Goal: Find specific page/section: Find specific page/section

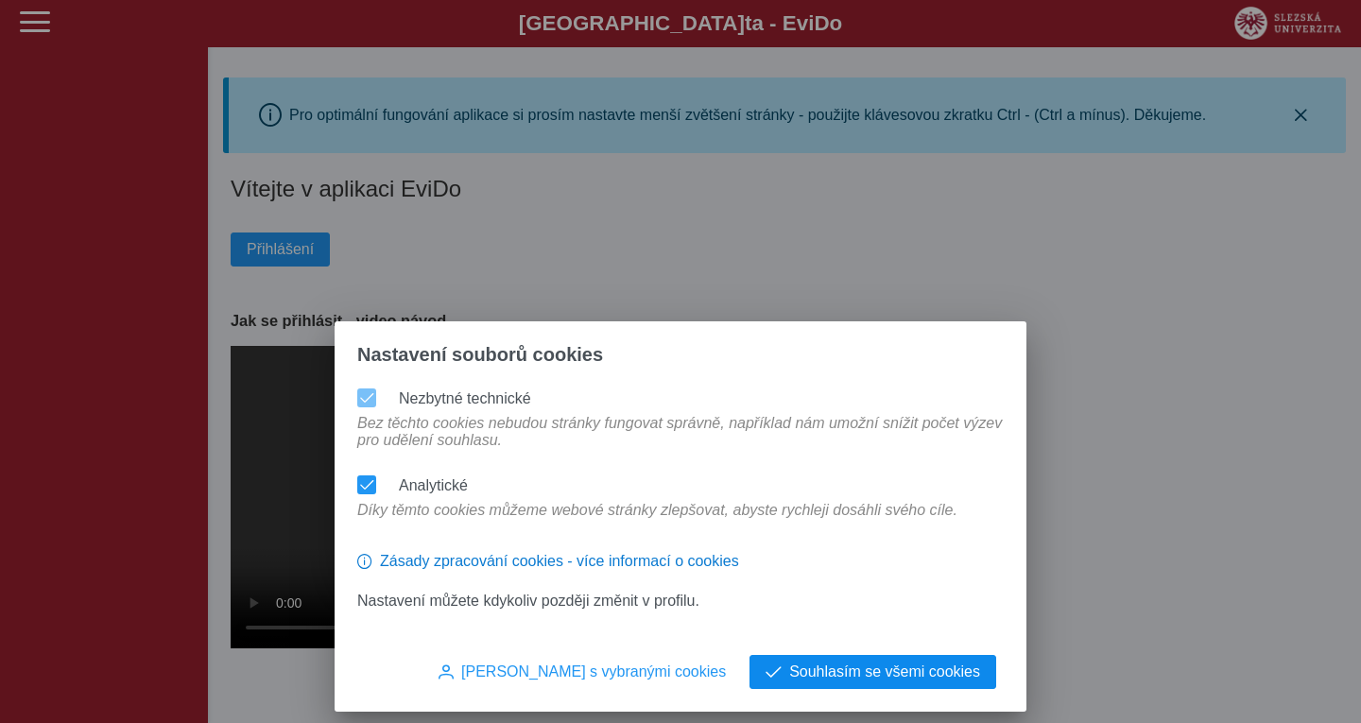
click at [900, 674] on span "Souhlasím se všemi cookies" at bounding box center [884, 671] width 191 height 17
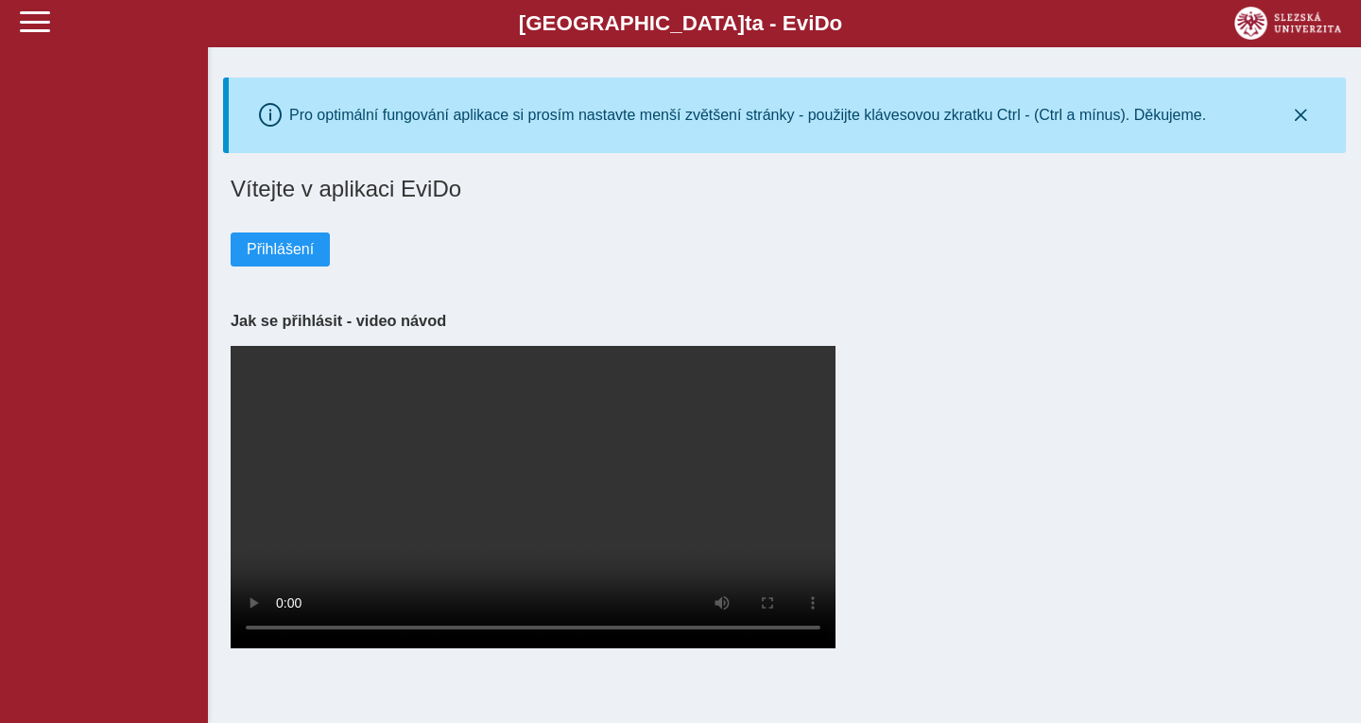
click at [1129, 232] on div "Přihlášení" at bounding box center [784, 234] width 1107 height 64
click at [36, 19] on span at bounding box center [35, 22] width 30 height 30
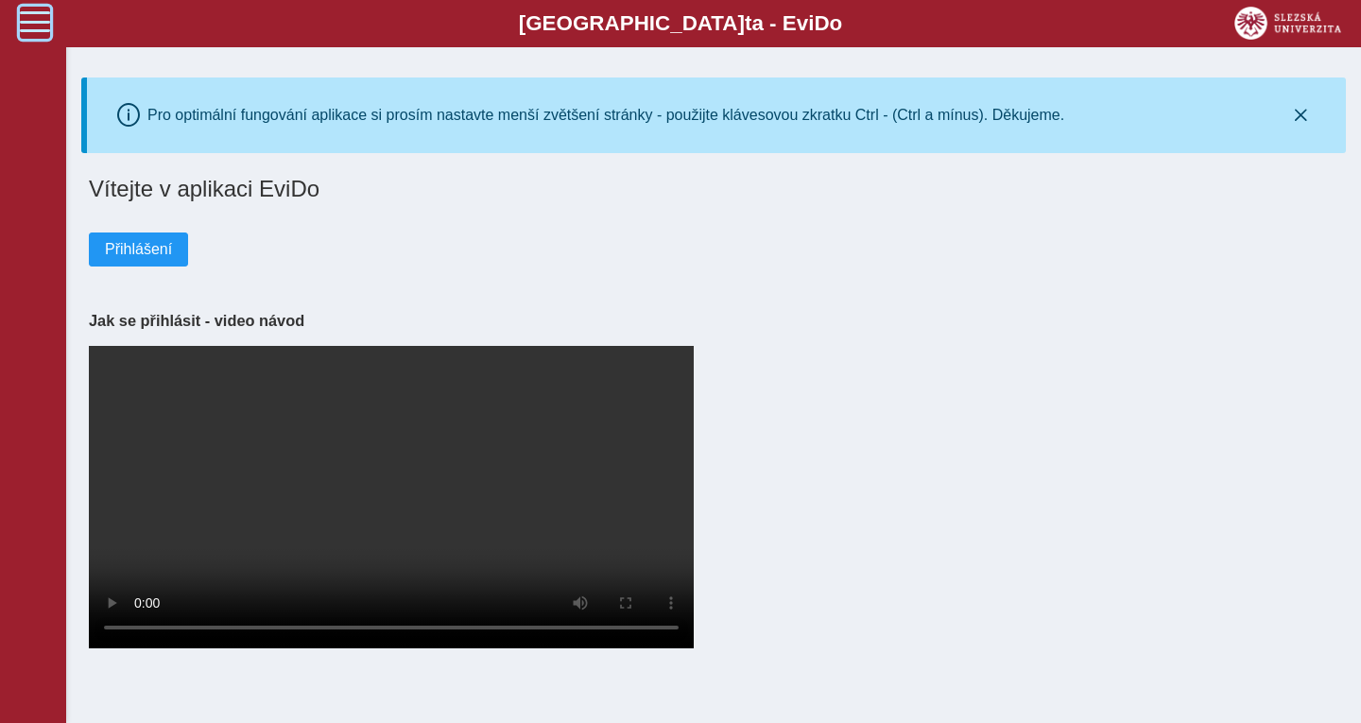
click at [36, 19] on span at bounding box center [35, 22] width 30 height 30
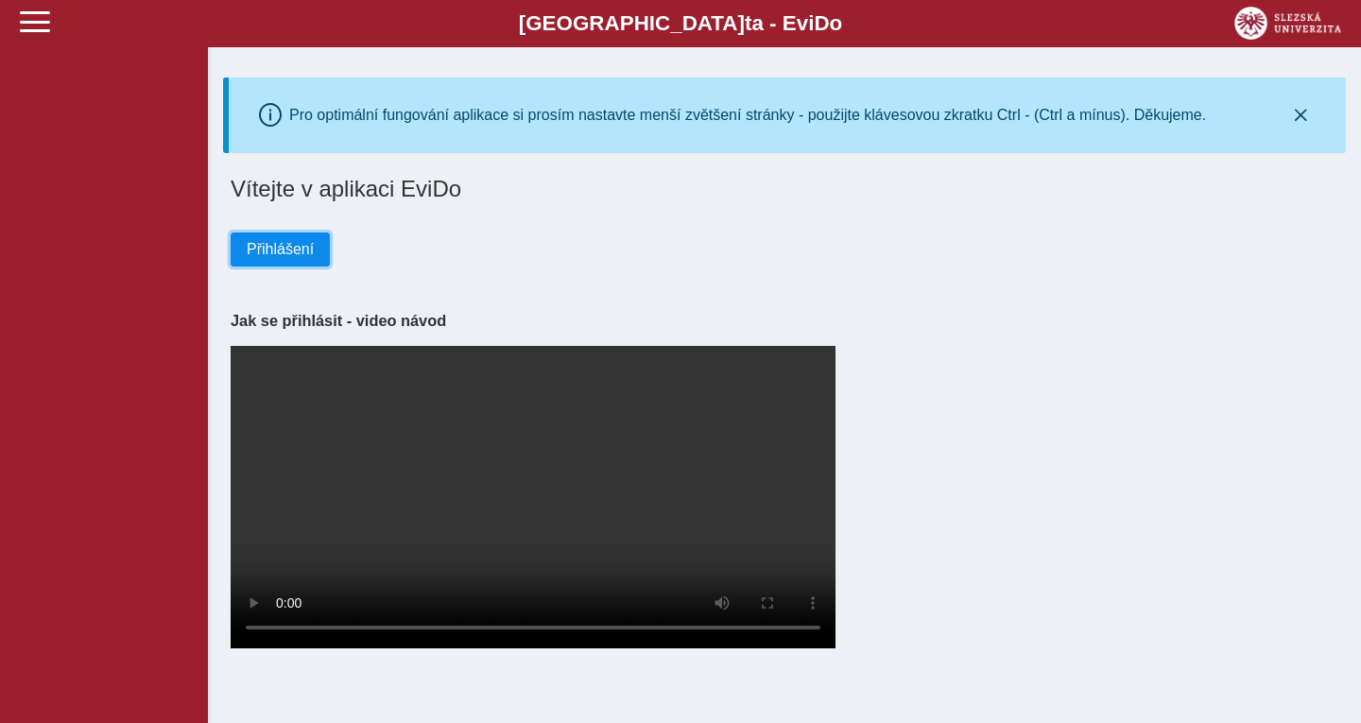
click at [265, 247] on span "Přihlášení" at bounding box center [280, 249] width 67 height 17
click at [287, 244] on span "Přihlášení" at bounding box center [280, 249] width 67 height 17
click at [1299, 110] on icon "button" at bounding box center [1300, 115] width 15 height 15
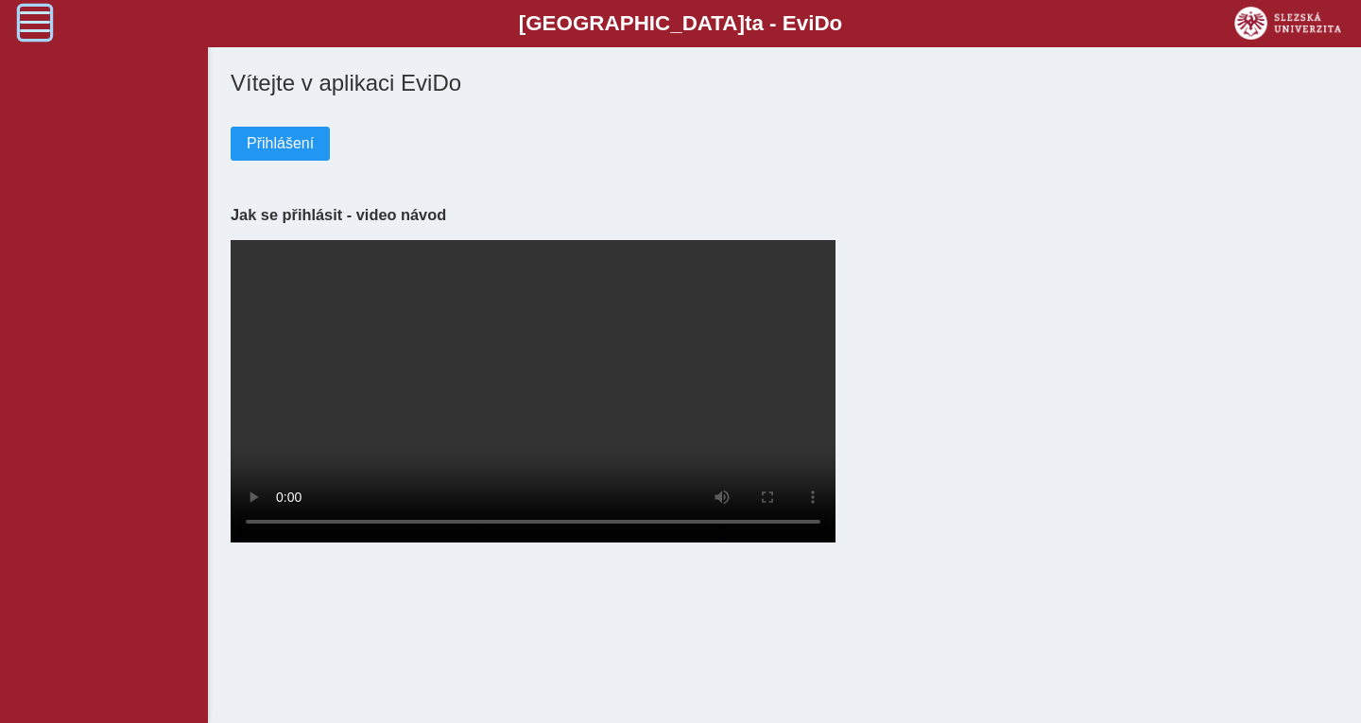
click at [43, 33] on span at bounding box center [35, 22] width 30 height 30
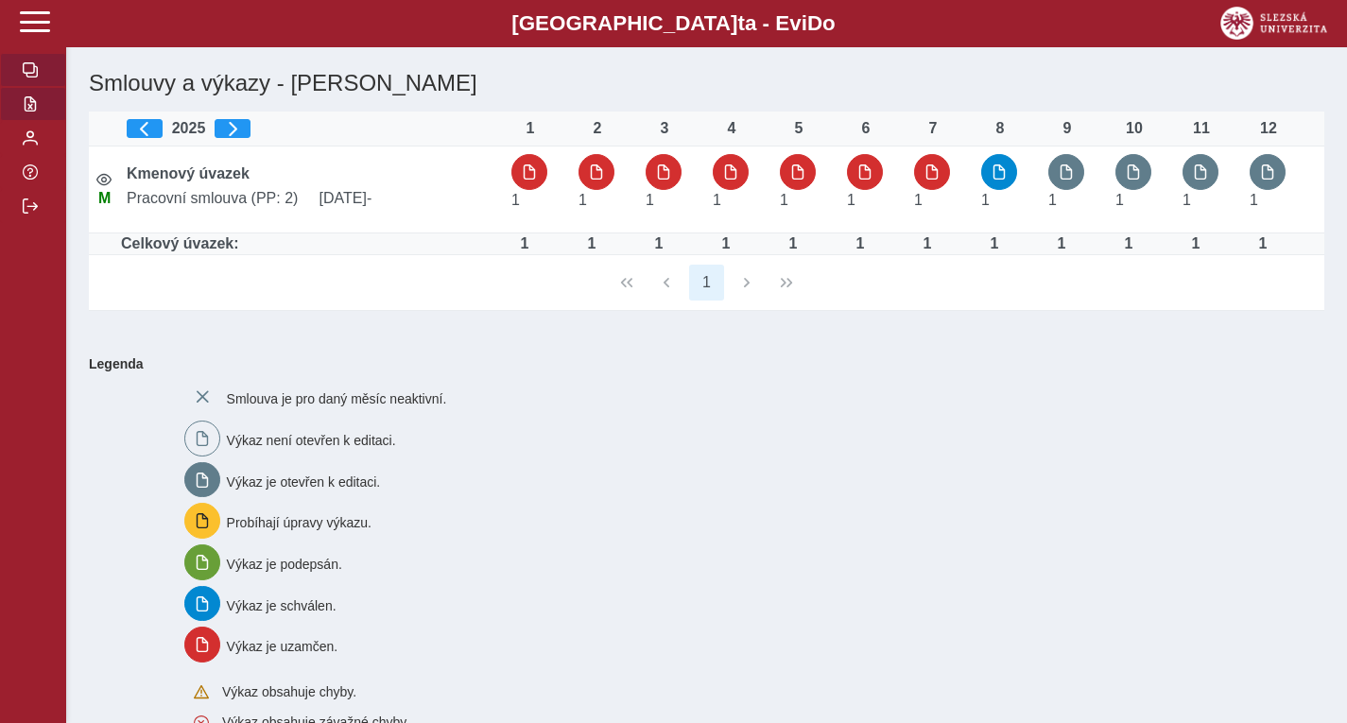
click at [38, 94] on button "button" at bounding box center [33, 104] width 66 height 34
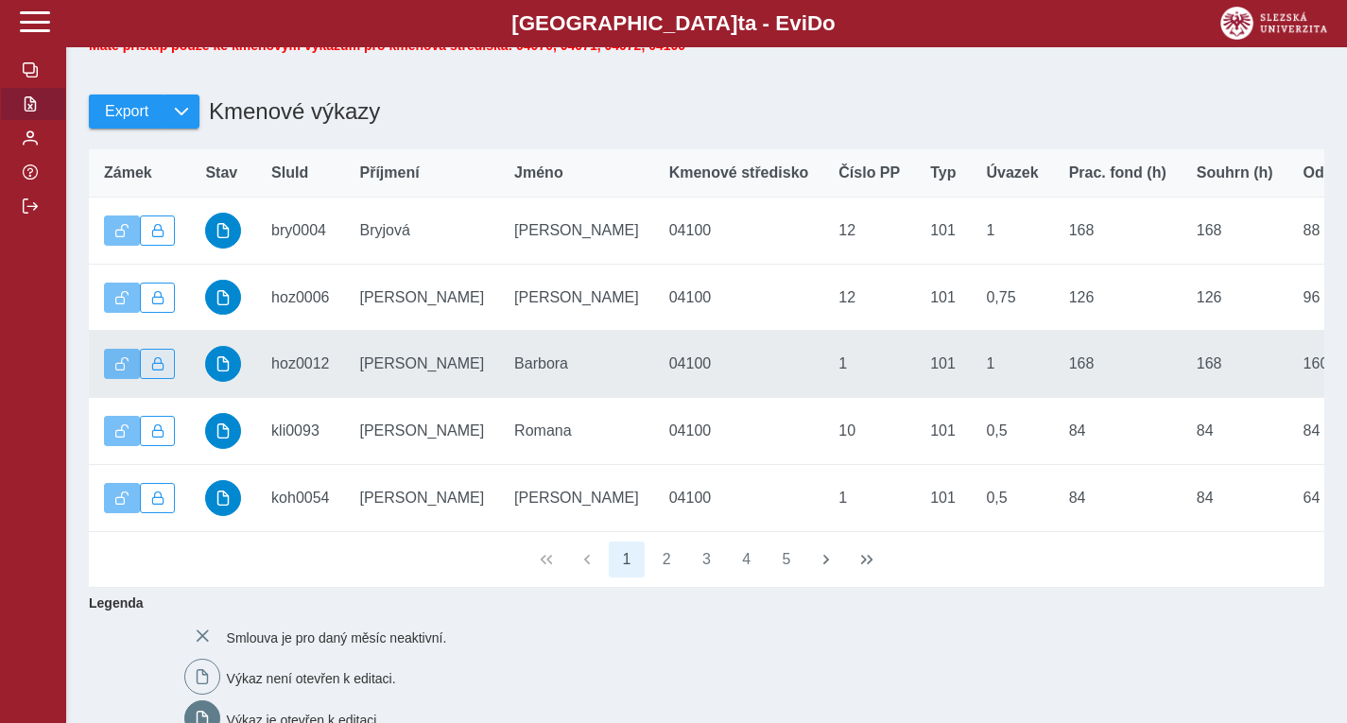
scroll to position [189, 0]
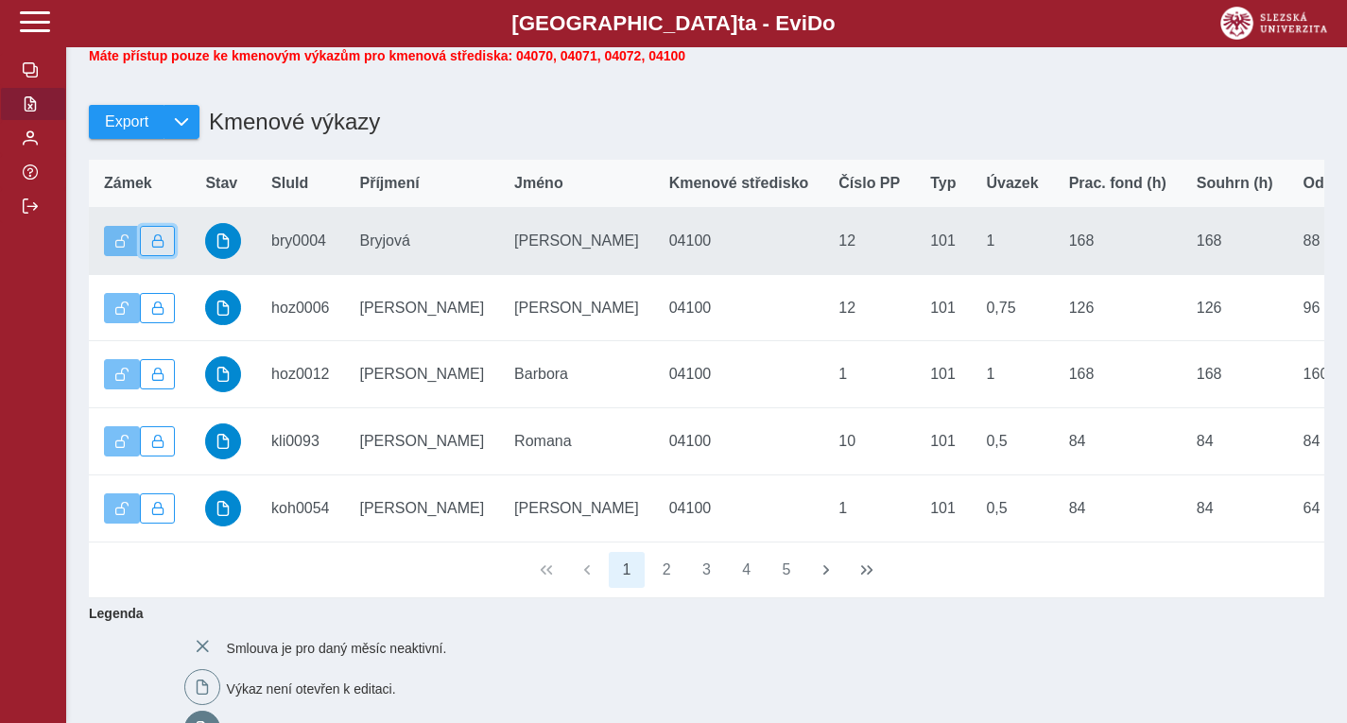
click at [153, 248] on span "button" at bounding box center [157, 240] width 13 height 13
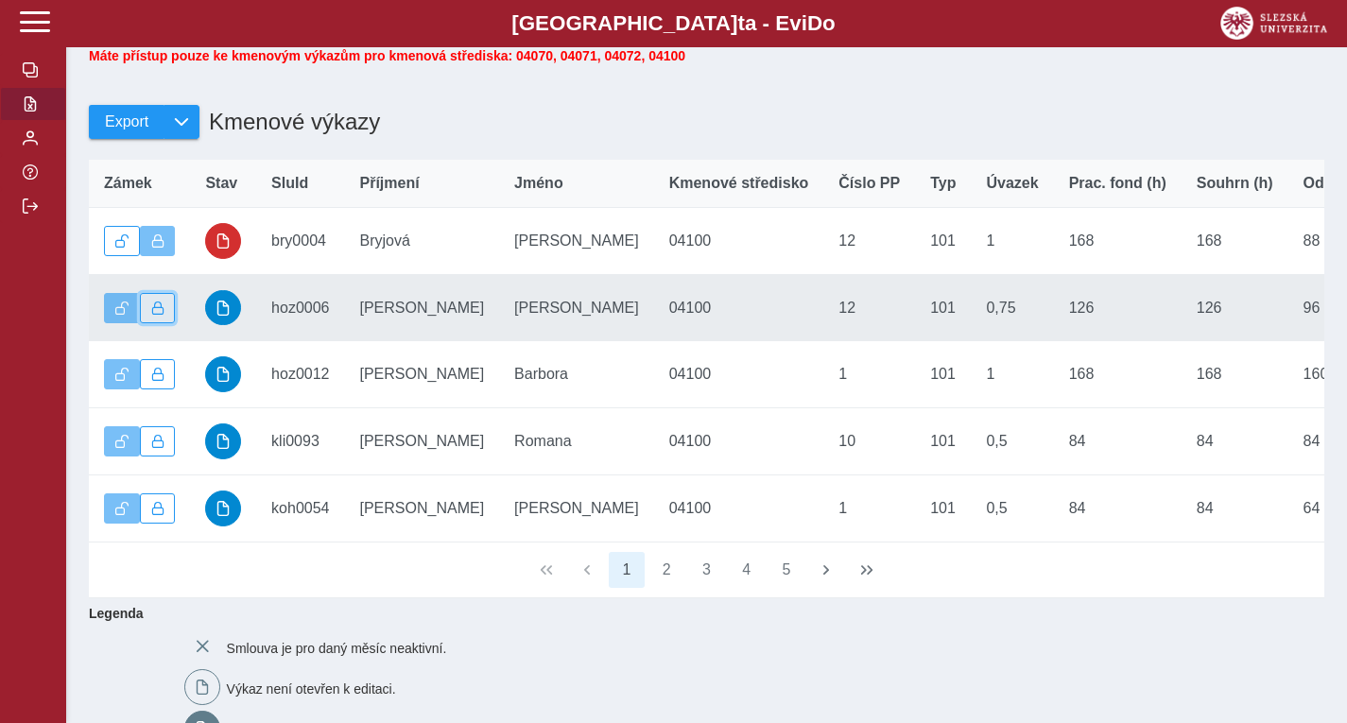
click at [157, 315] on span "button" at bounding box center [157, 307] width 13 height 13
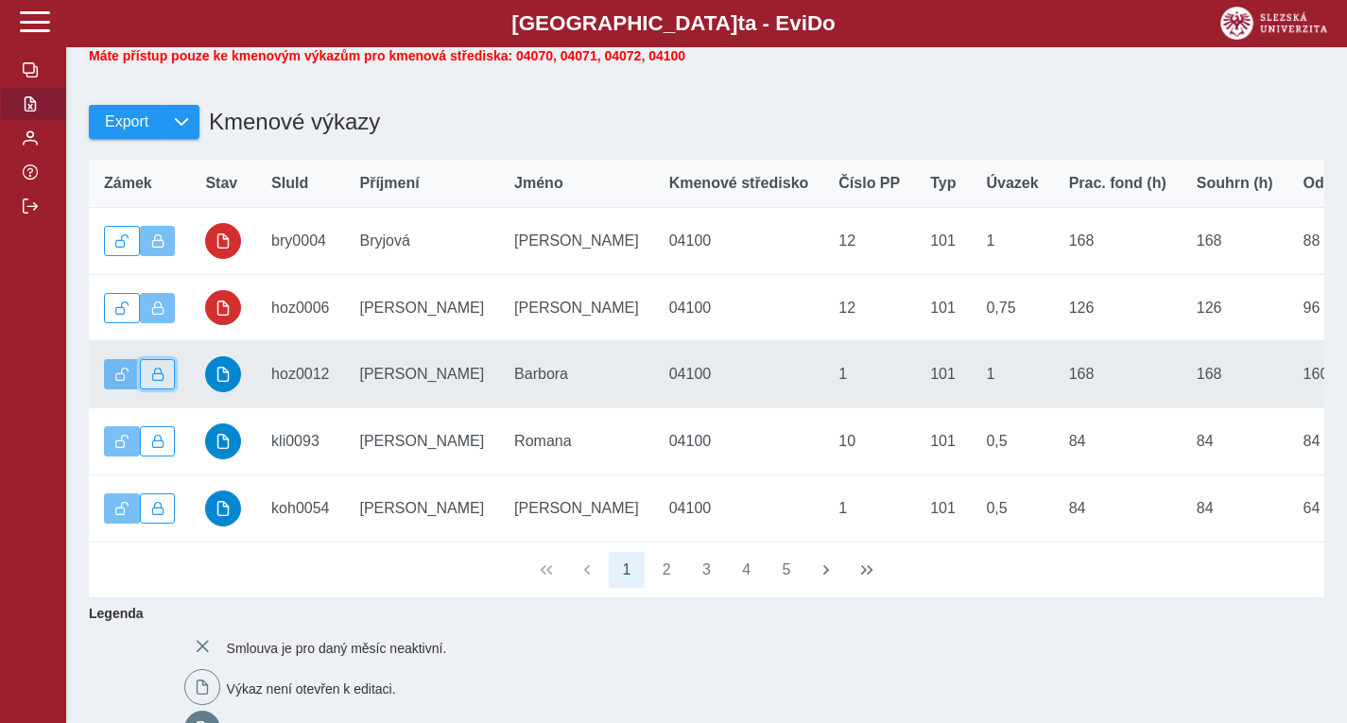
click at [159, 381] on span "button" at bounding box center [157, 374] width 13 height 13
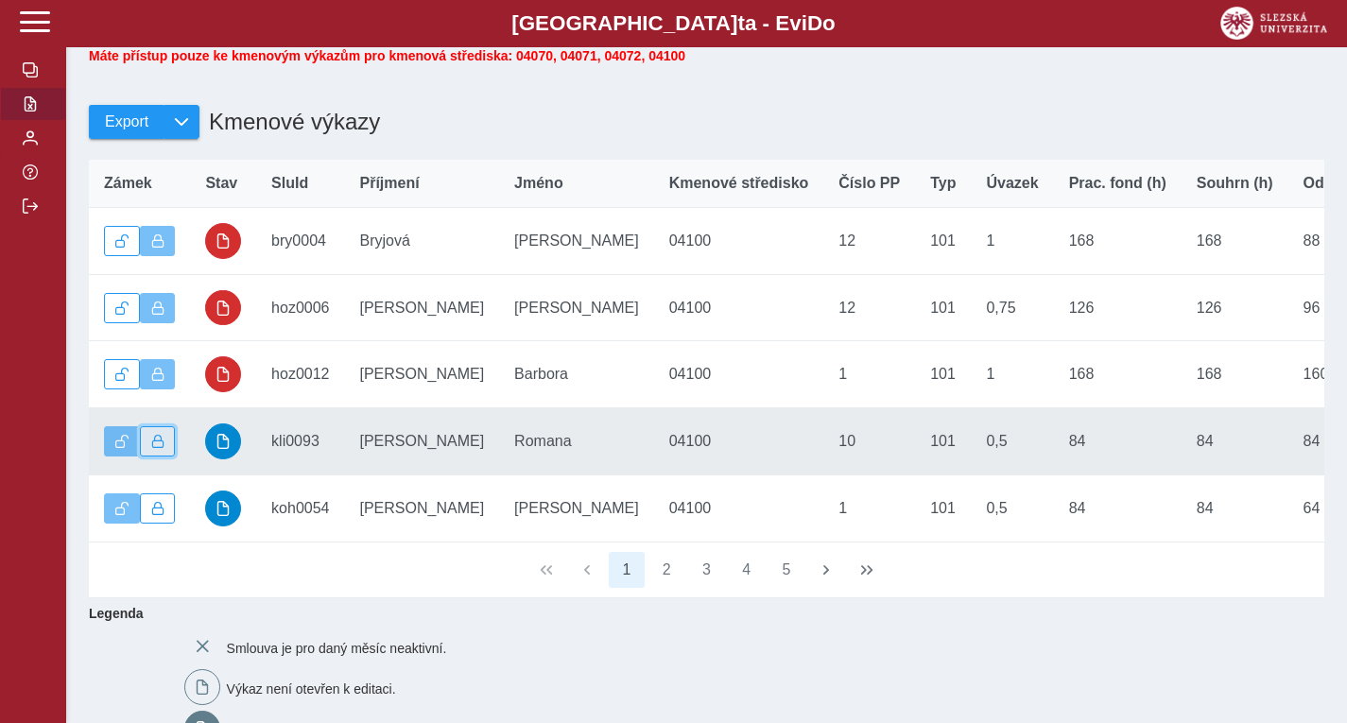
click at [163, 448] on span "button" at bounding box center [157, 441] width 13 height 13
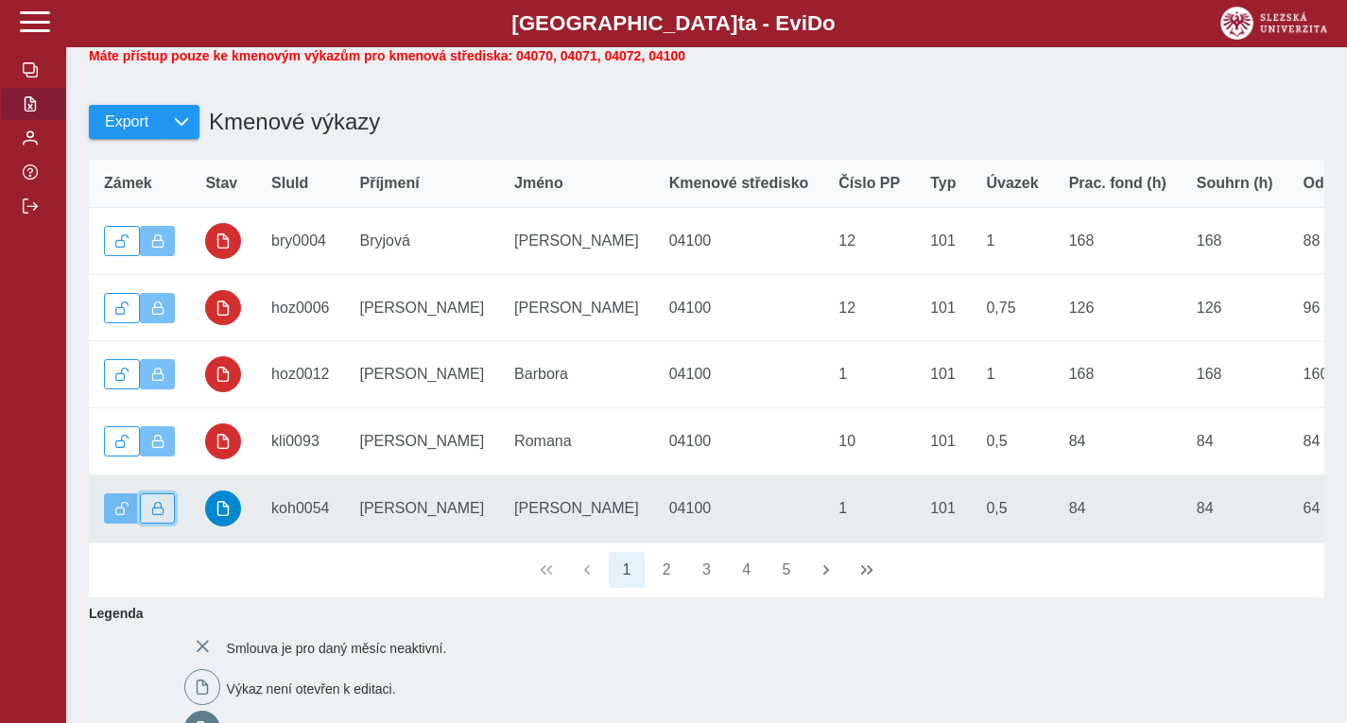
click at [172, 522] on button "button" at bounding box center [158, 508] width 36 height 30
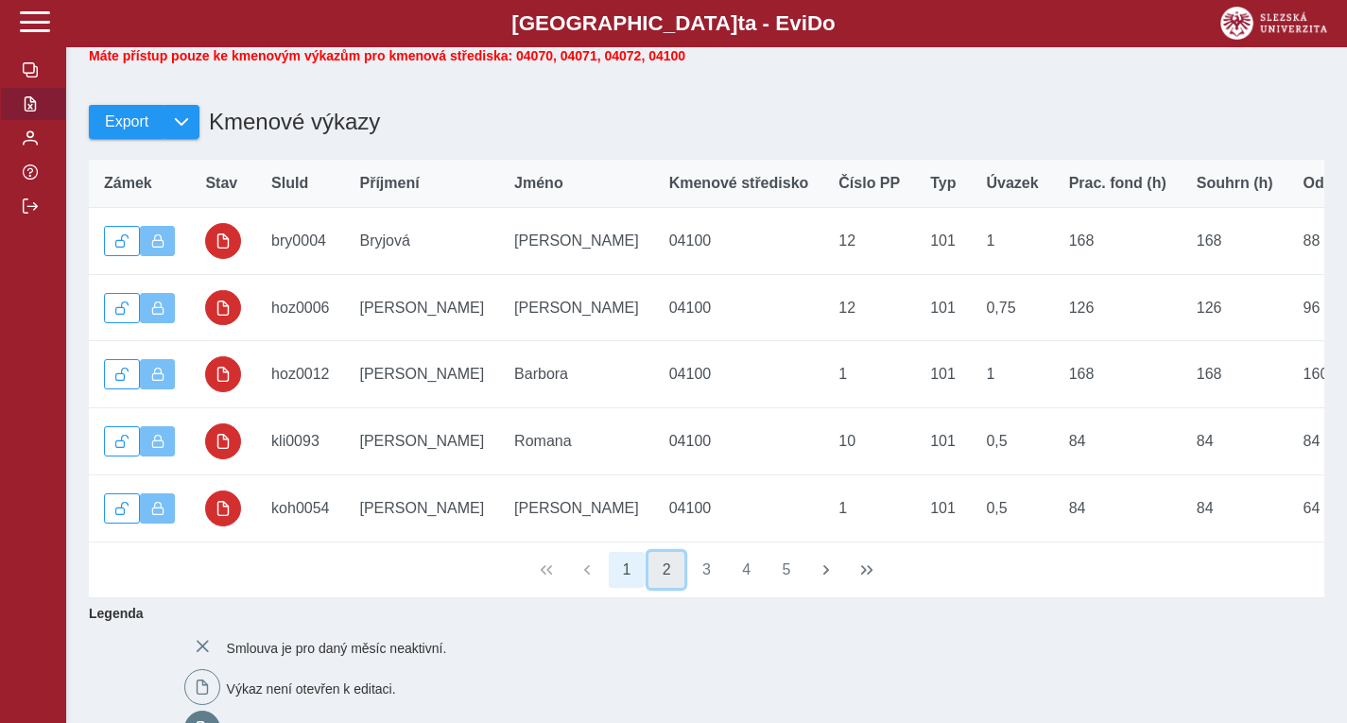
click at [671, 588] on button "2" at bounding box center [666, 570] width 36 height 36
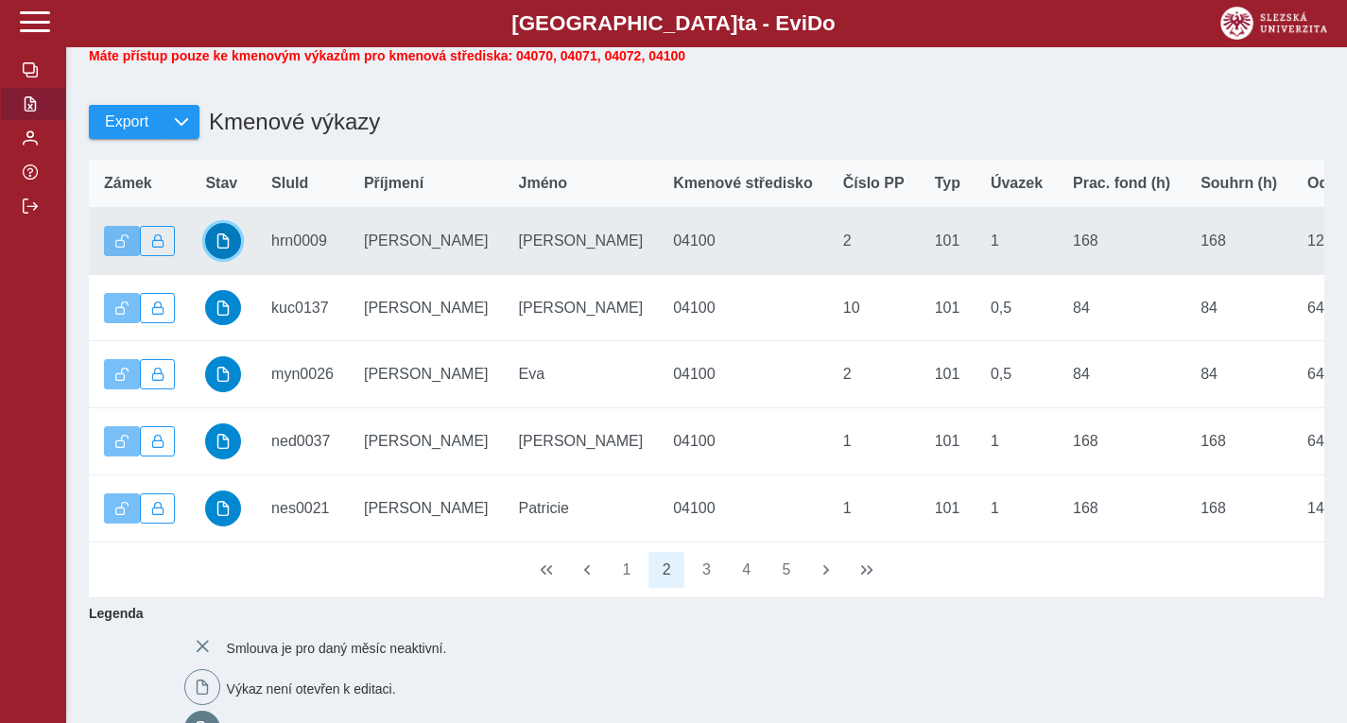
click at [222, 249] on span "button" at bounding box center [222, 240] width 15 height 15
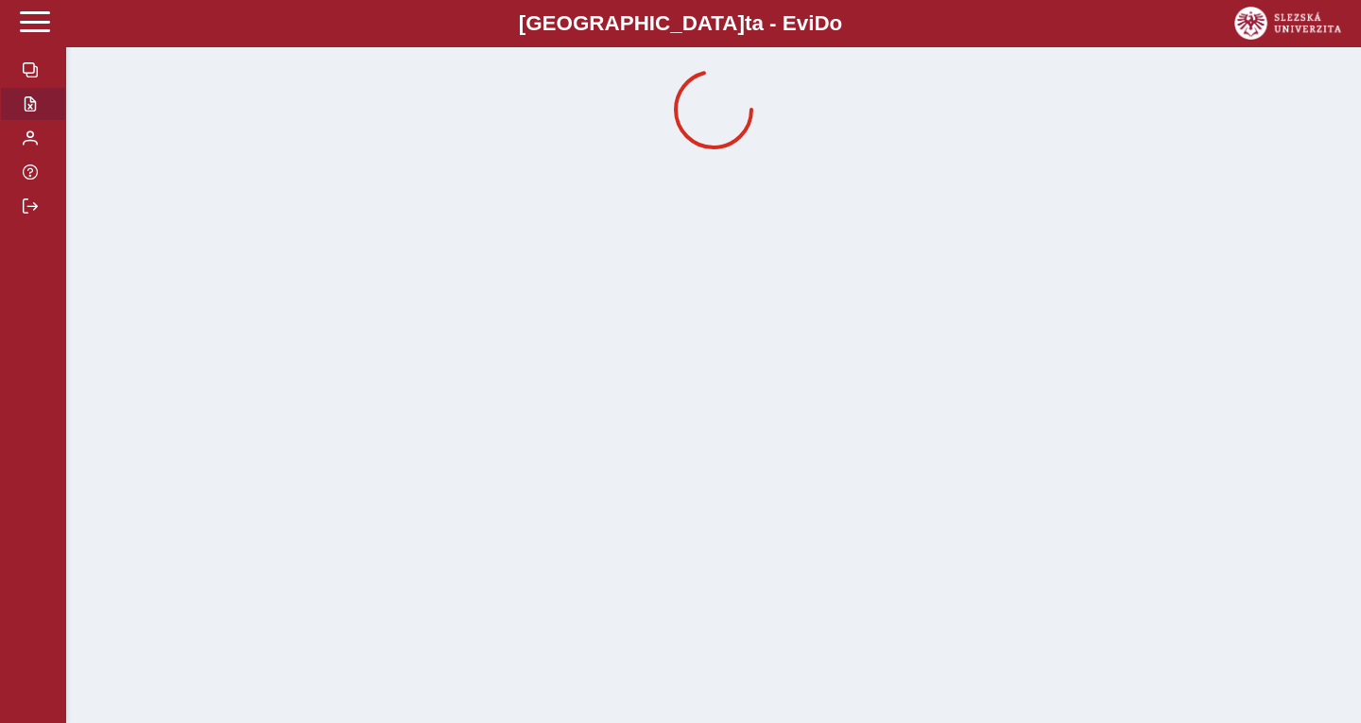
click at [23, 108] on span "button" at bounding box center [30, 103] width 15 height 15
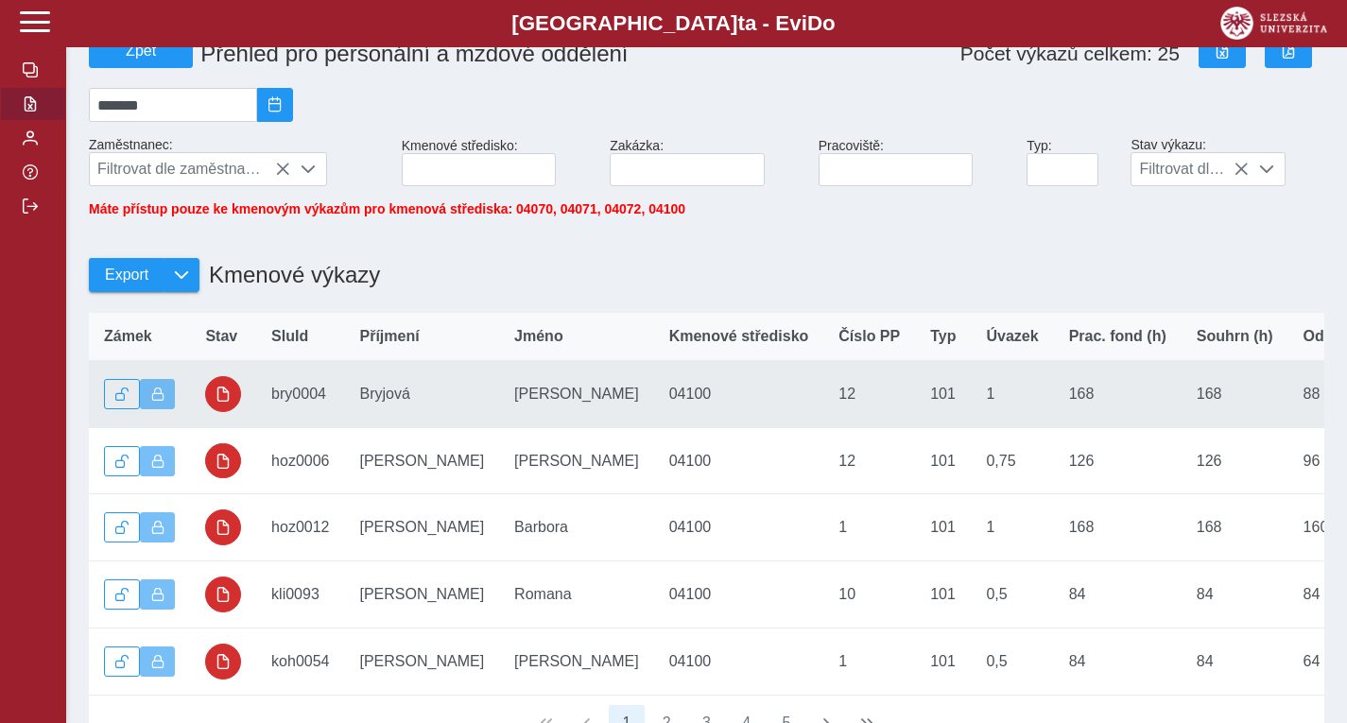
scroll to position [94, 0]
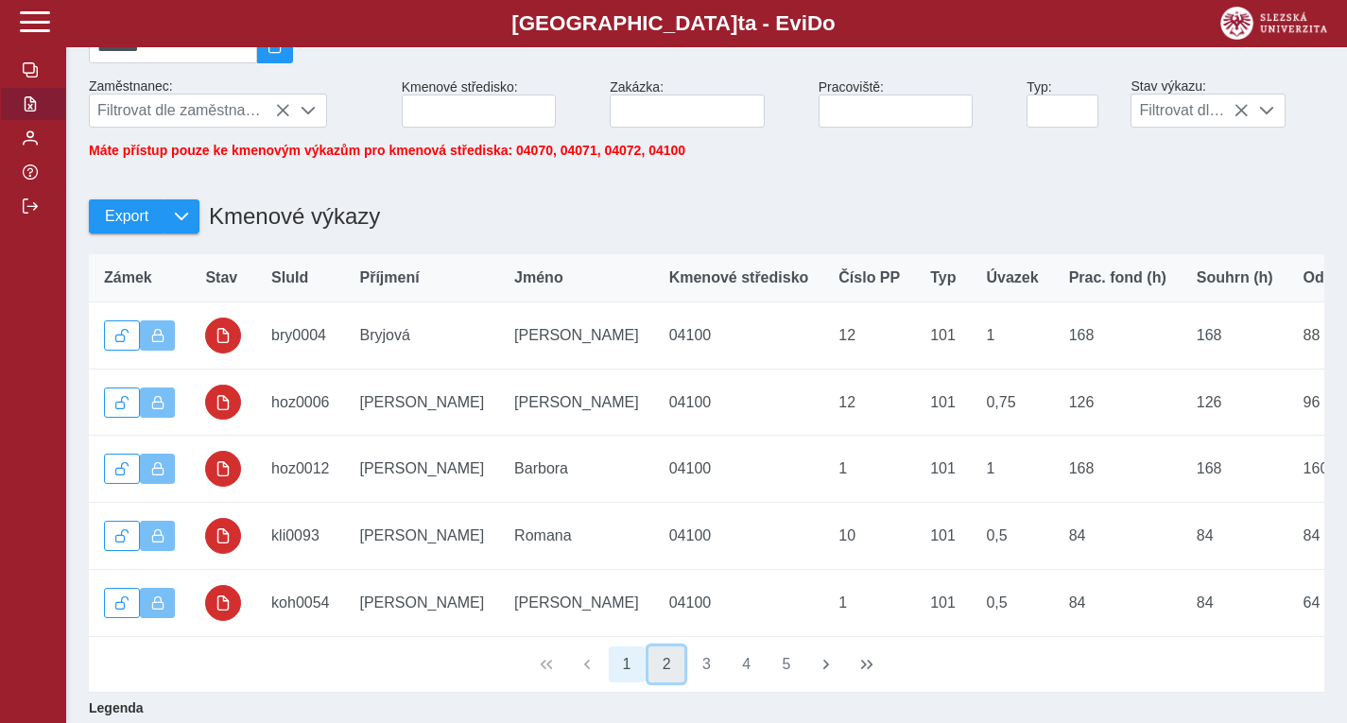
click at [670, 682] on button "2" at bounding box center [666, 664] width 36 height 36
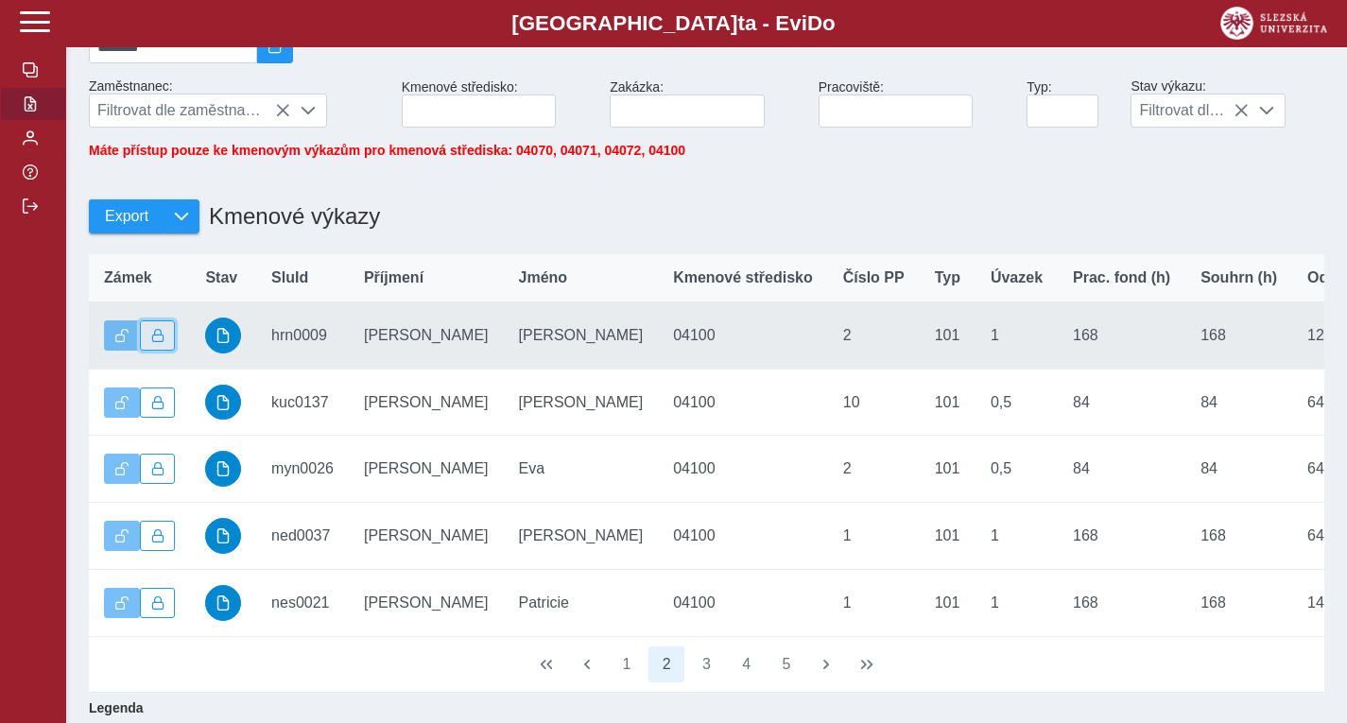
click at [155, 342] on span "button" at bounding box center [157, 335] width 13 height 13
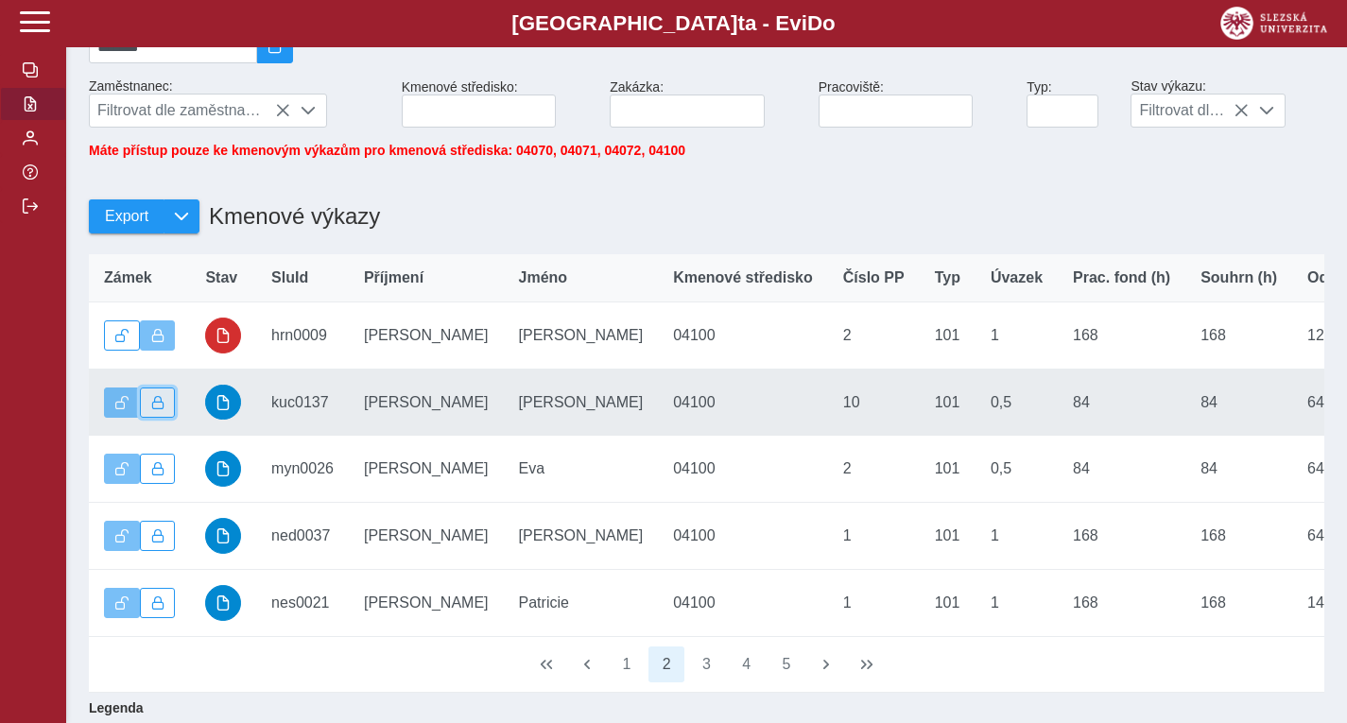
click at [165, 407] on button "button" at bounding box center [158, 402] width 36 height 30
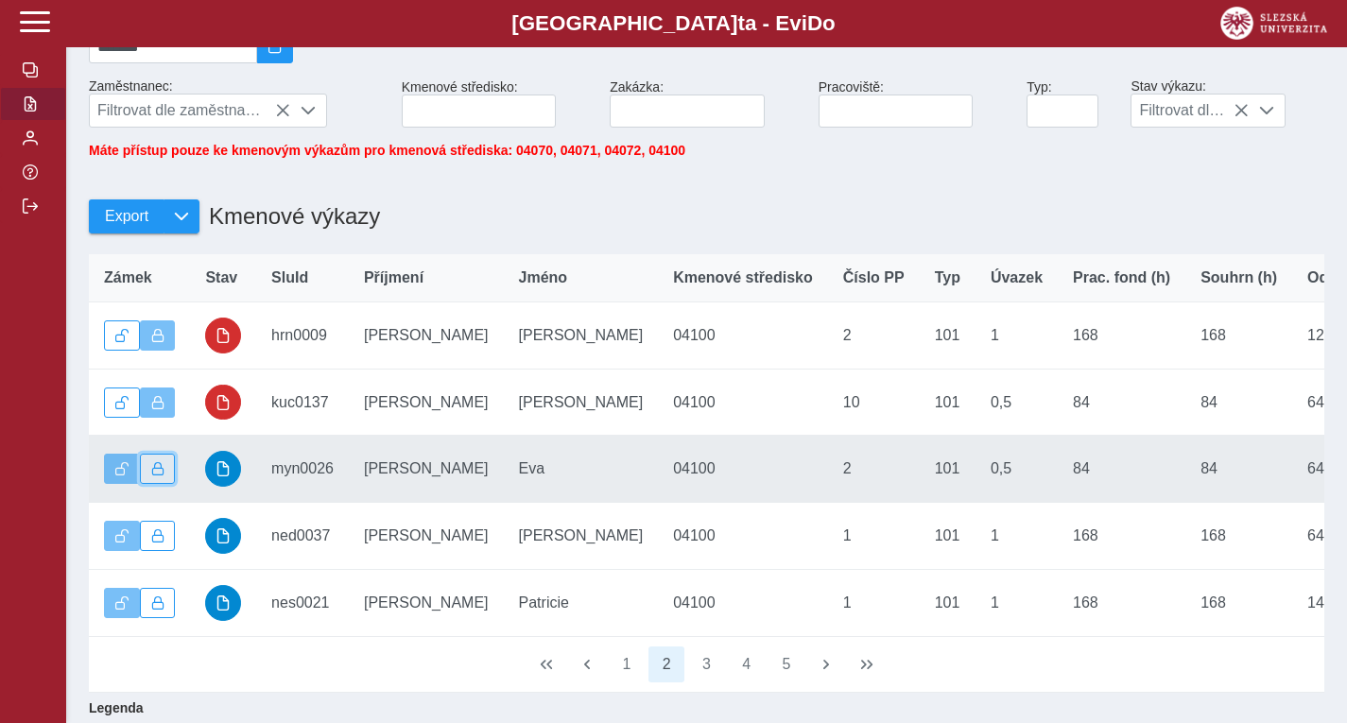
click at [155, 475] on span "button" at bounding box center [157, 468] width 13 height 13
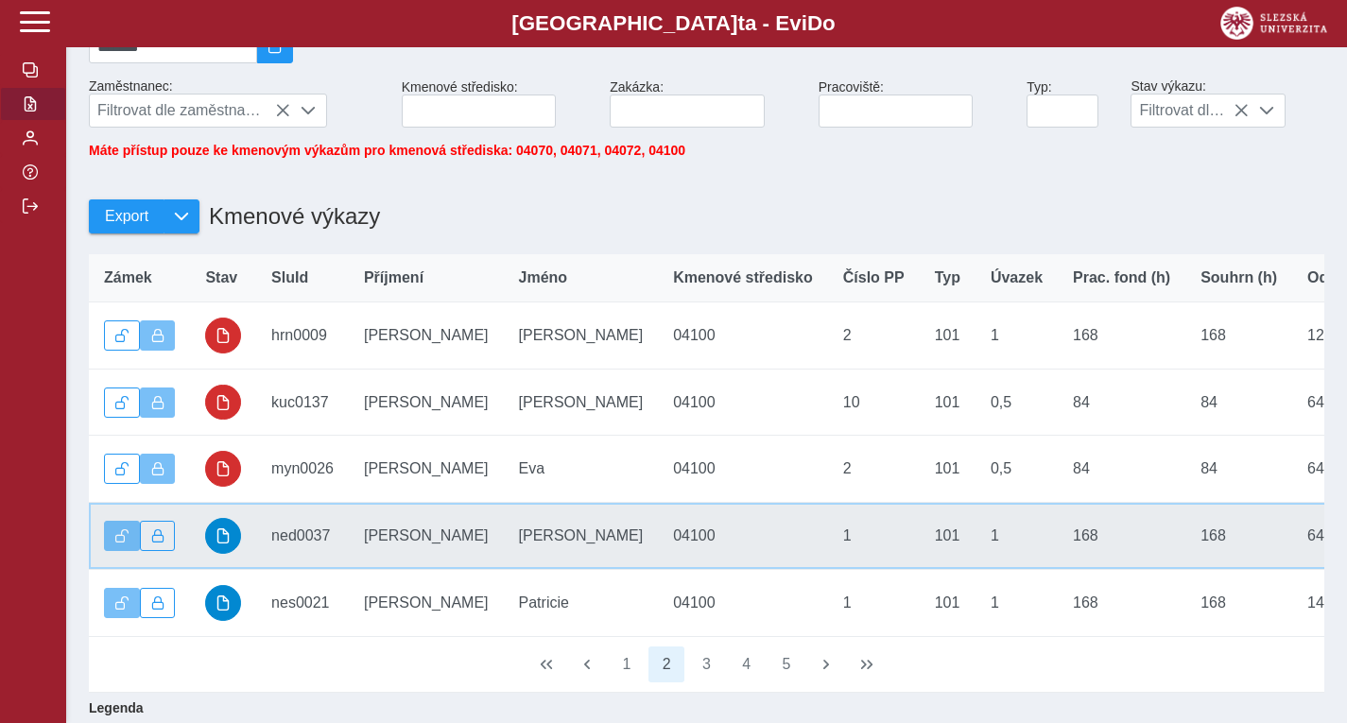
click at [151, 531] on td "Zámek" at bounding box center [139, 536] width 101 height 67
click at [161, 551] on button "button" at bounding box center [158, 536] width 36 height 30
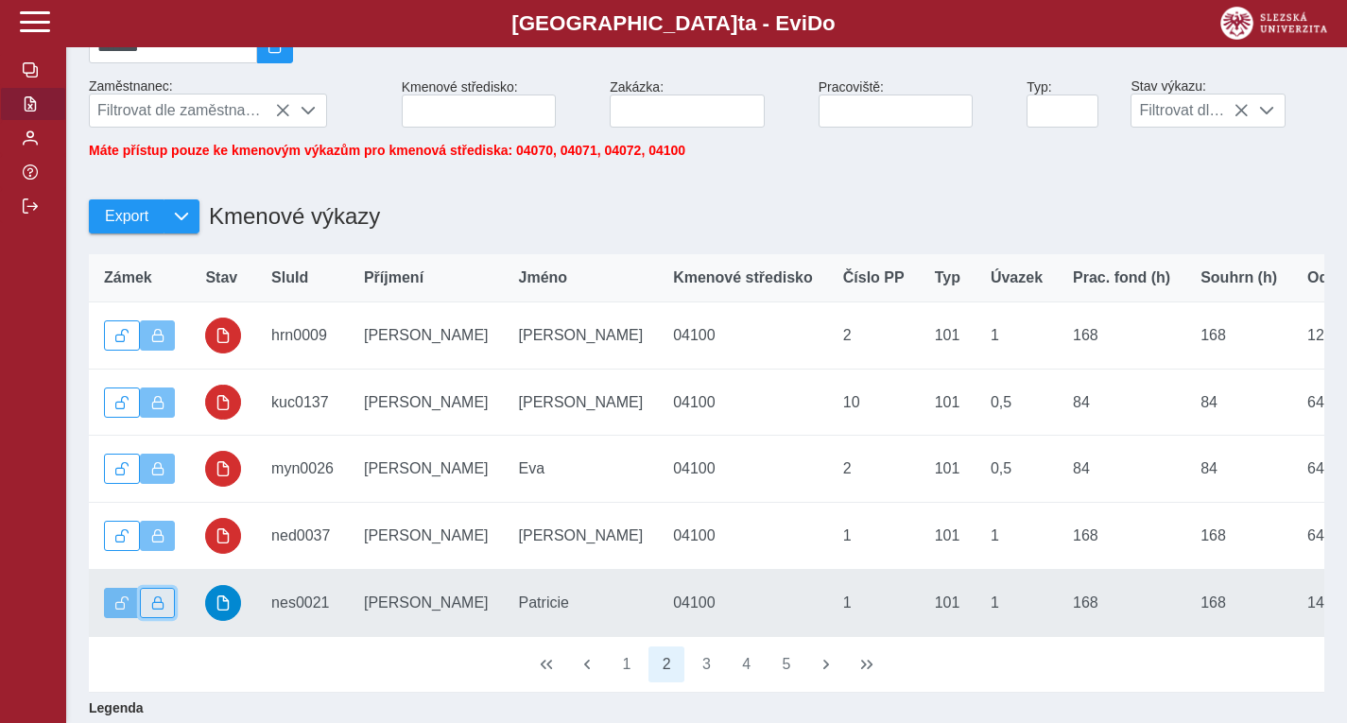
click at [154, 609] on span "button" at bounding box center [157, 602] width 13 height 13
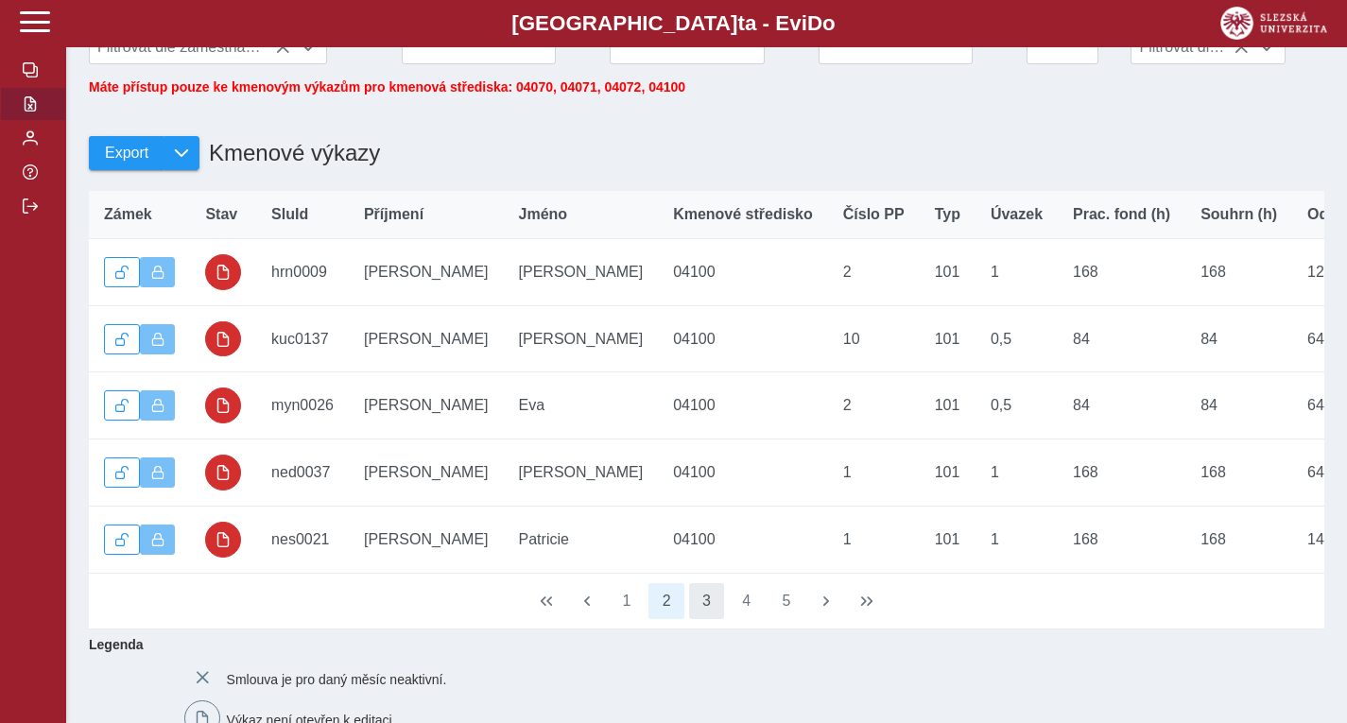
scroll to position [189, 0]
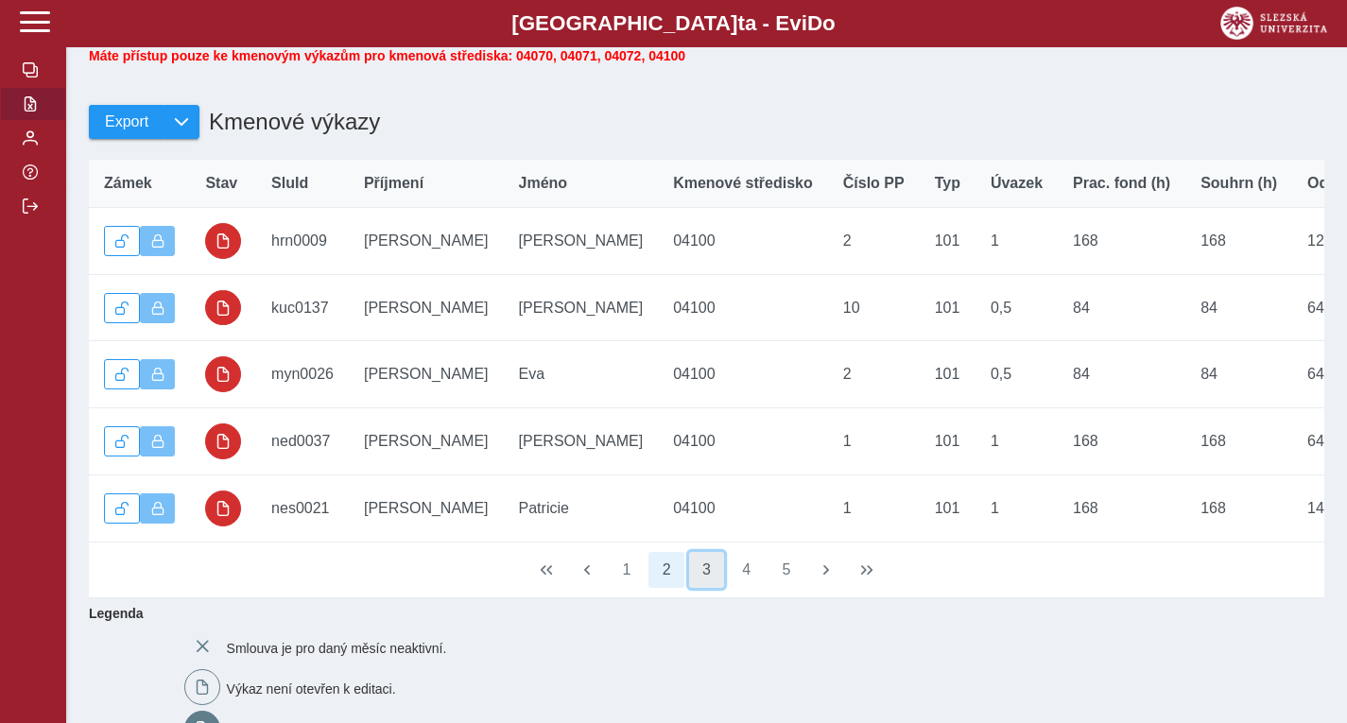
click at [698, 588] on button "3" at bounding box center [707, 570] width 36 height 36
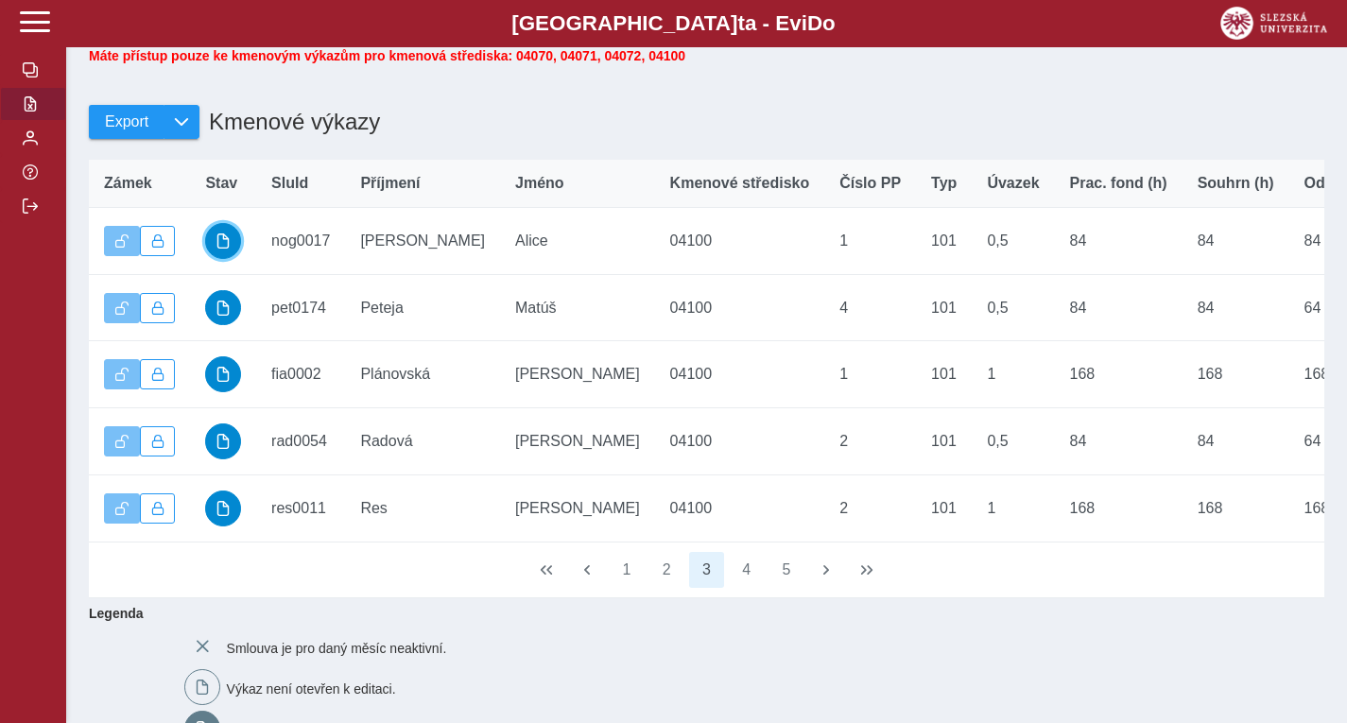
drag, startPoint x: 214, startPoint y: 258, endPoint x: 224, endPoint y: 308, distance: 51.0
click at [216, 258] on button "button" at bounding box center [223, 241] width 36 height 36
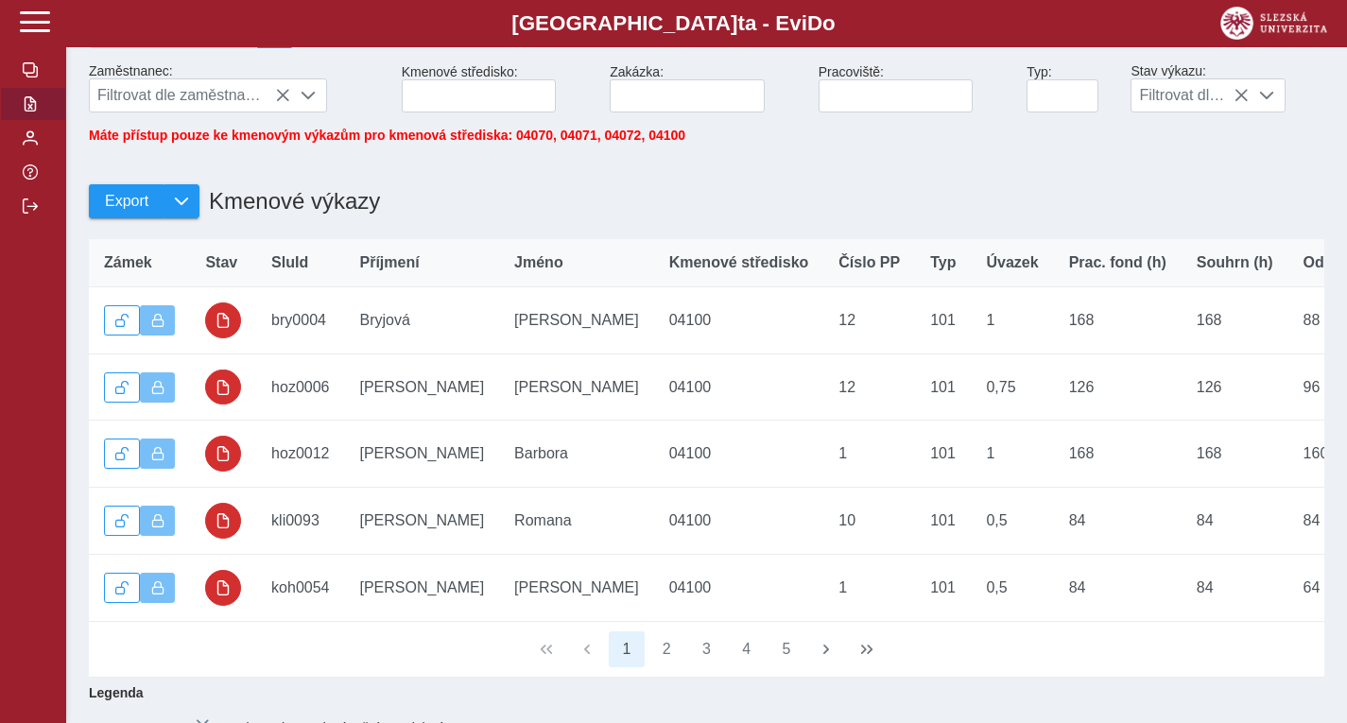
scroll to position [189, 0]
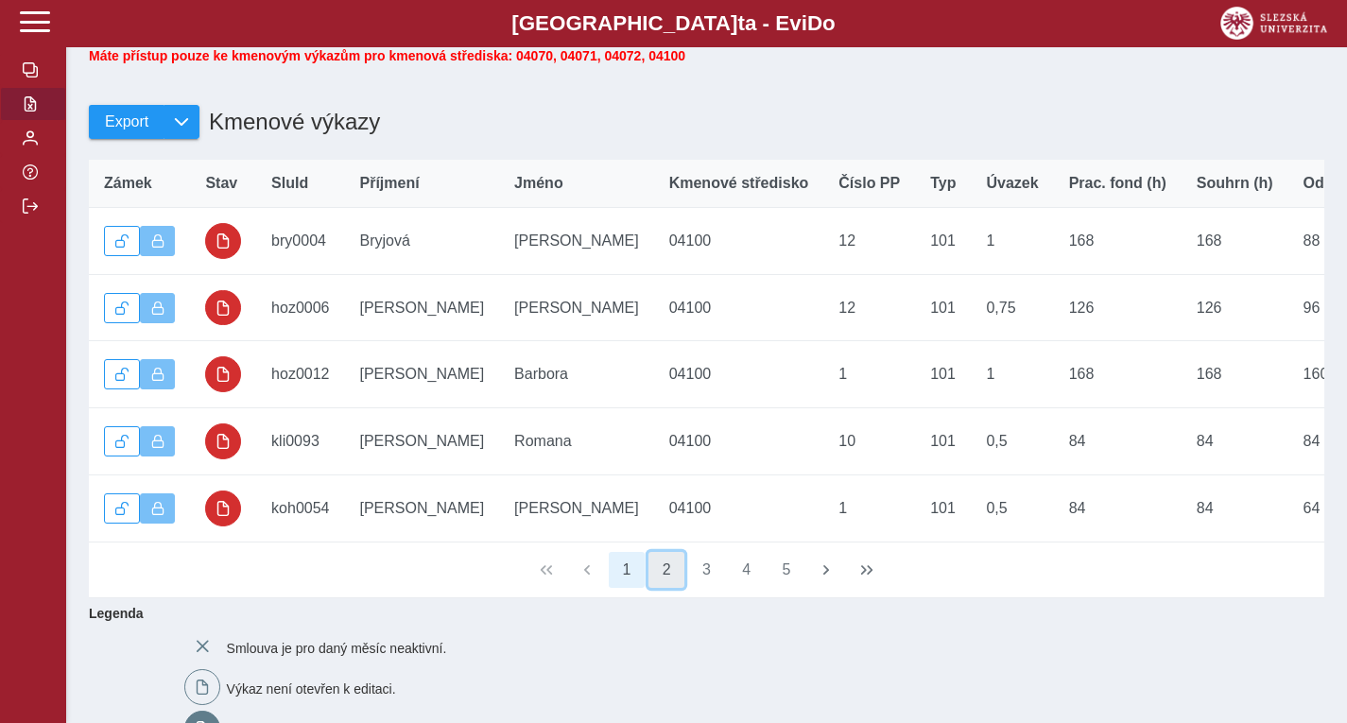
click at [675, 588] on button "2" at bounding box center [666, 570] width 36 height 36
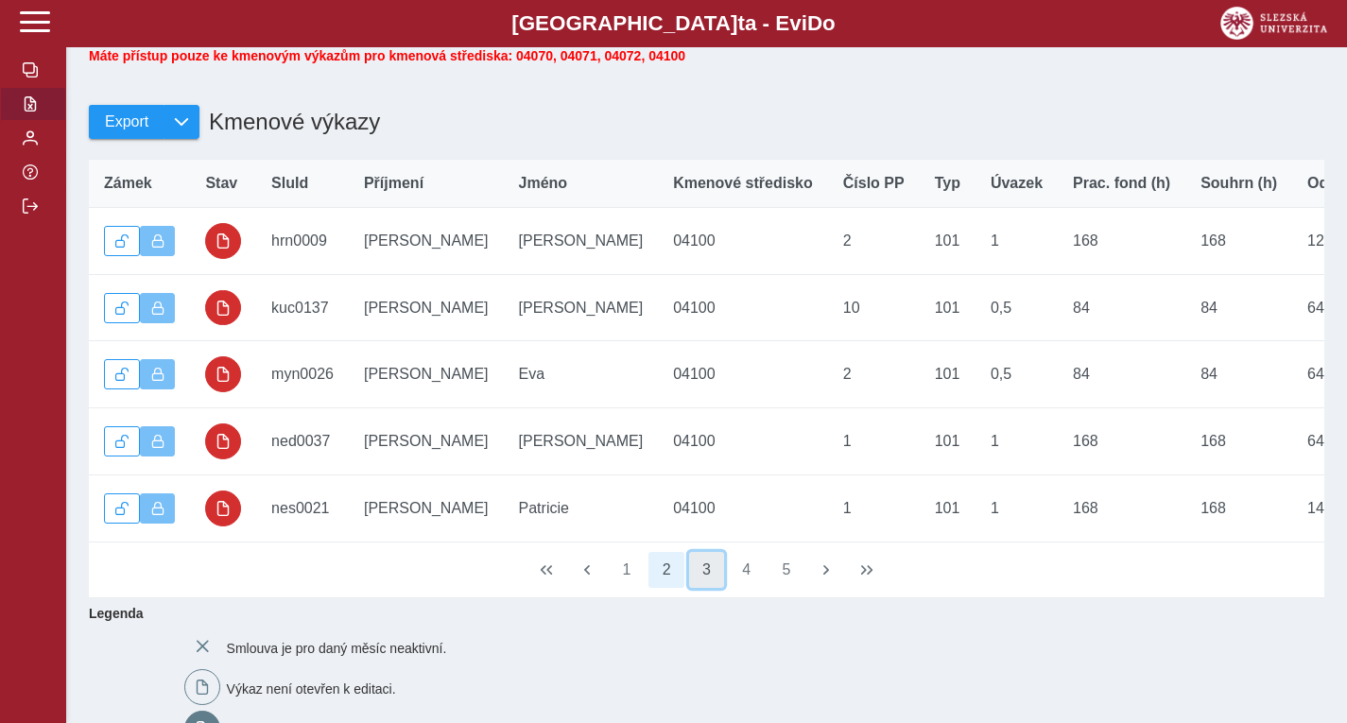
click at [721, 588] on button "3" at bounding box center [707, 570] width 36 height 36
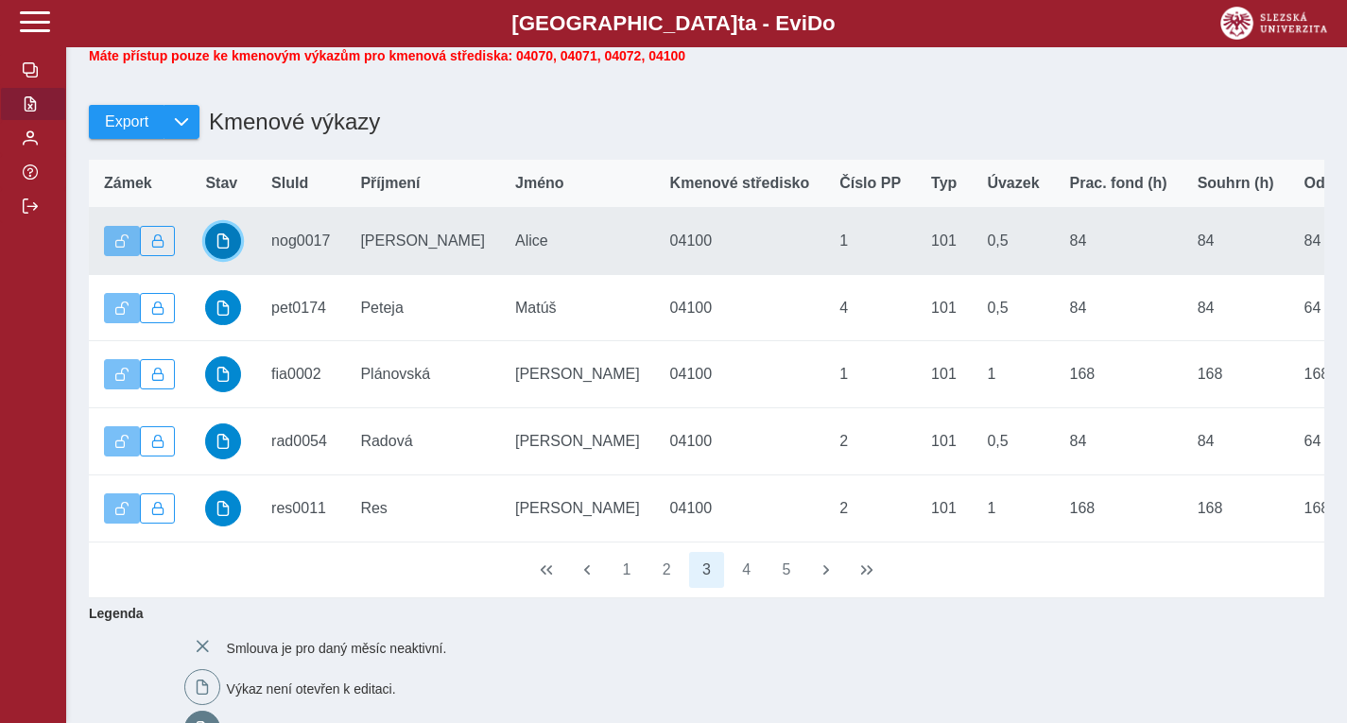
click at [221, 249] on span "button" at bounding box center [222, 240] width 15 height 15
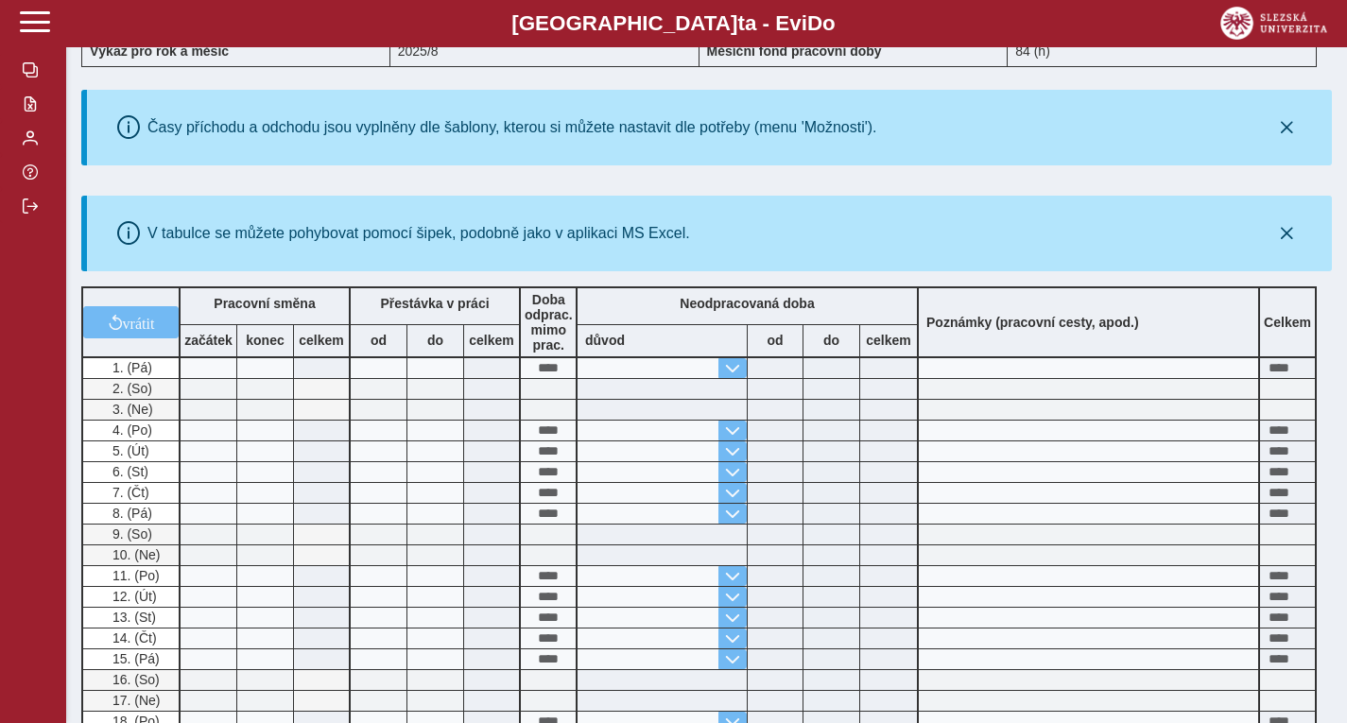
scroll to position [189, 0]
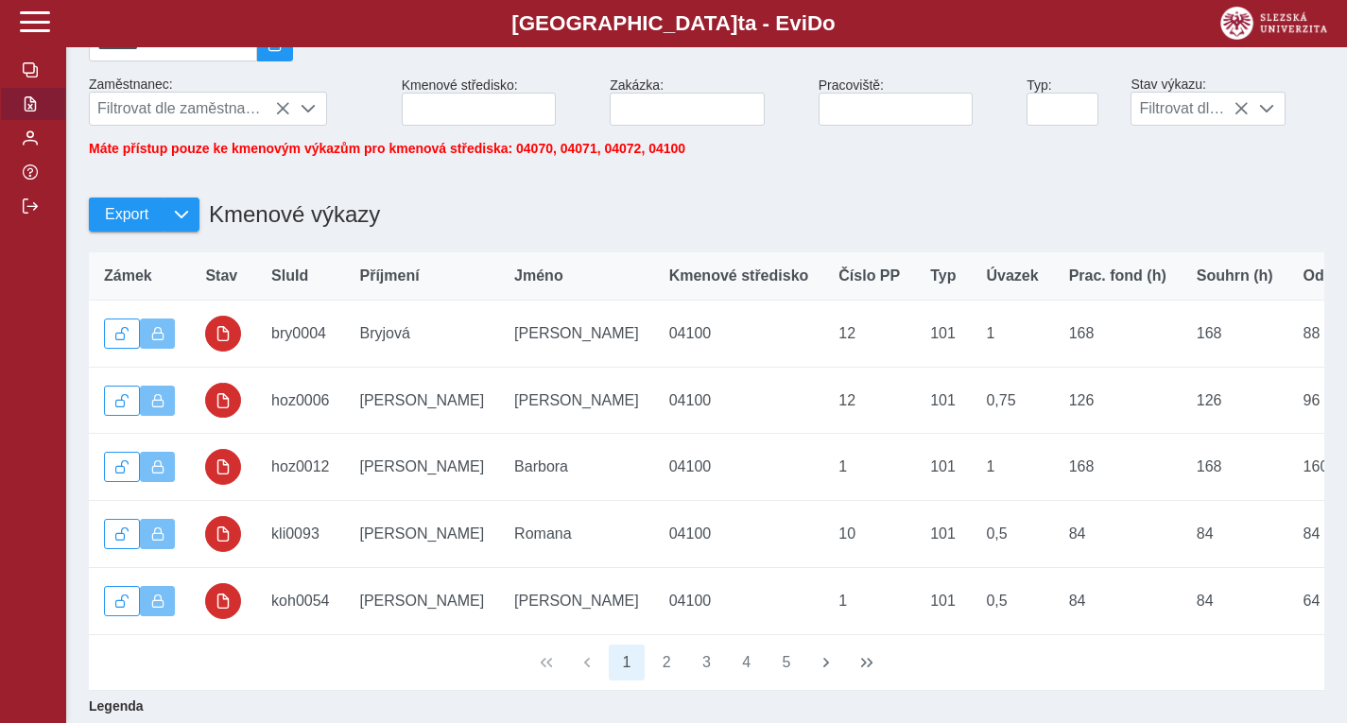
scroll to position [189, 0]
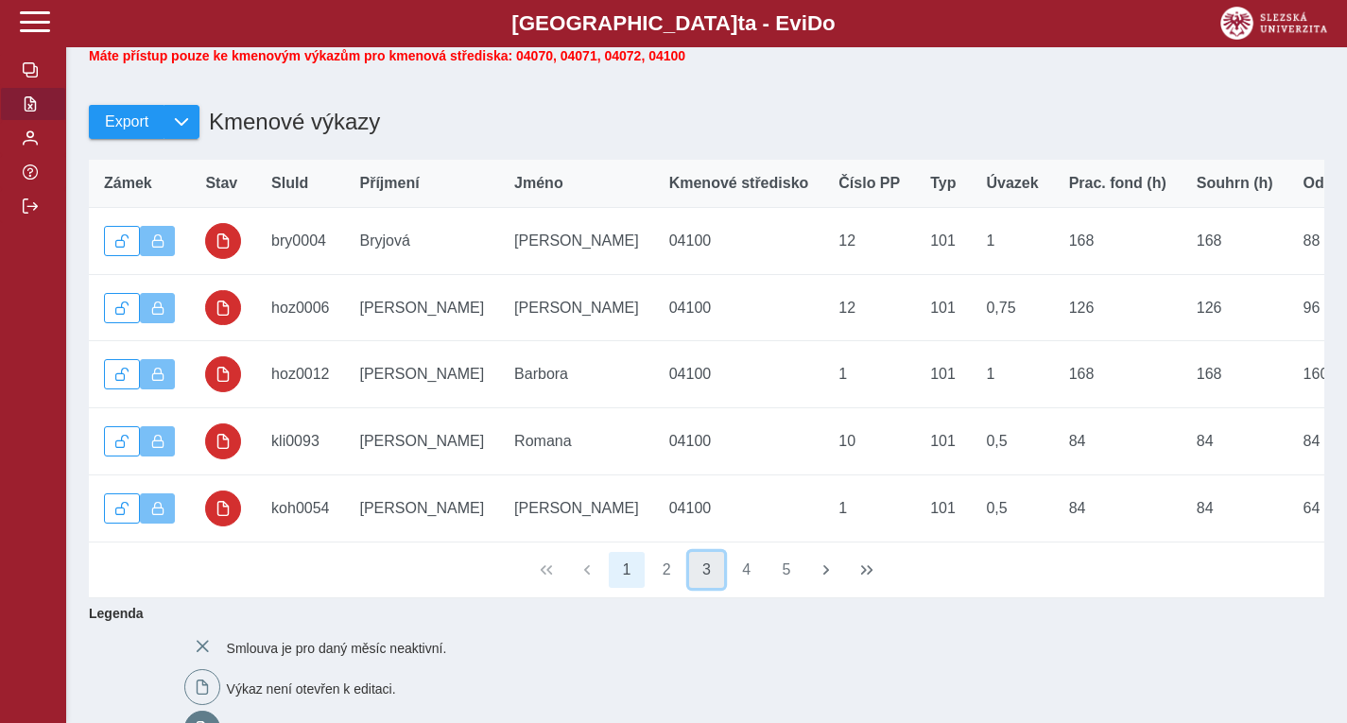
click at [709, 588] on button "3" at bounding box center [707, 570] width 36 height 36
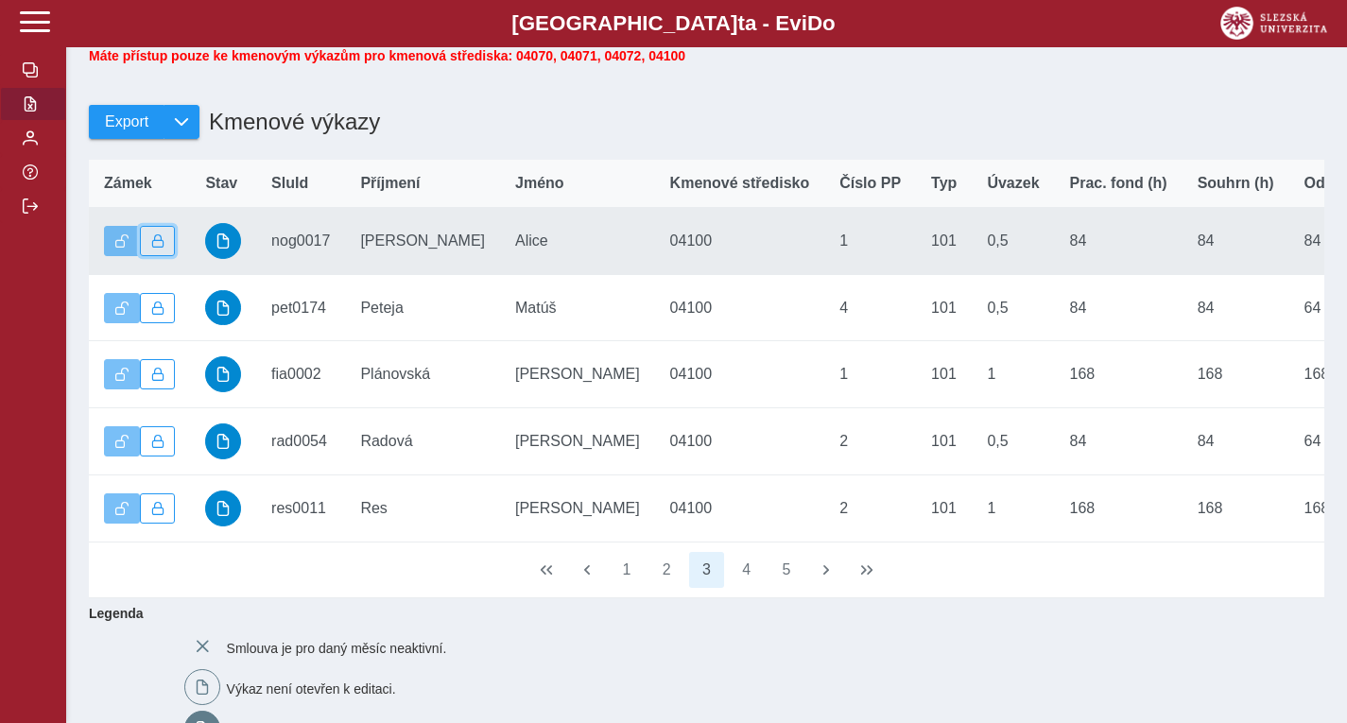
click at [167, 249] on button "button" at bounding box center [158, 241] width 36 height 30
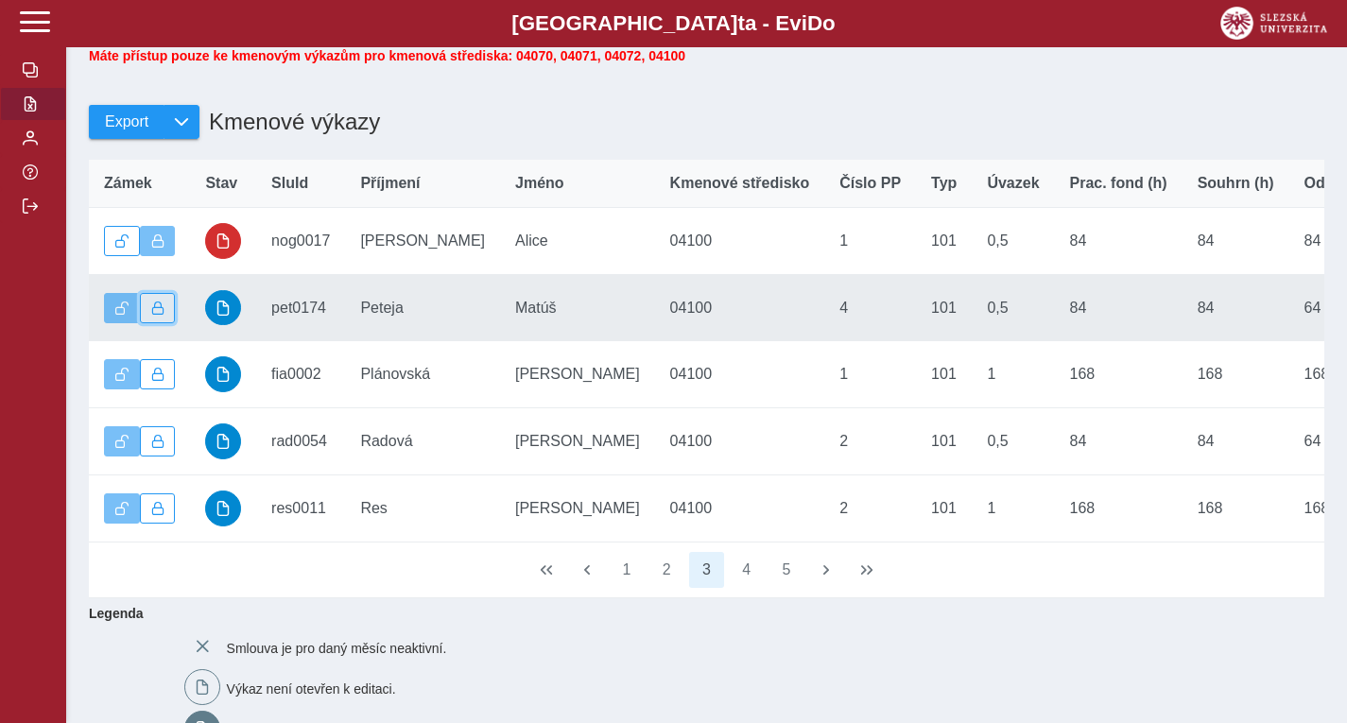
click at [167, 317] on button "button" at bounding box center [158, 308] width 36 height 30
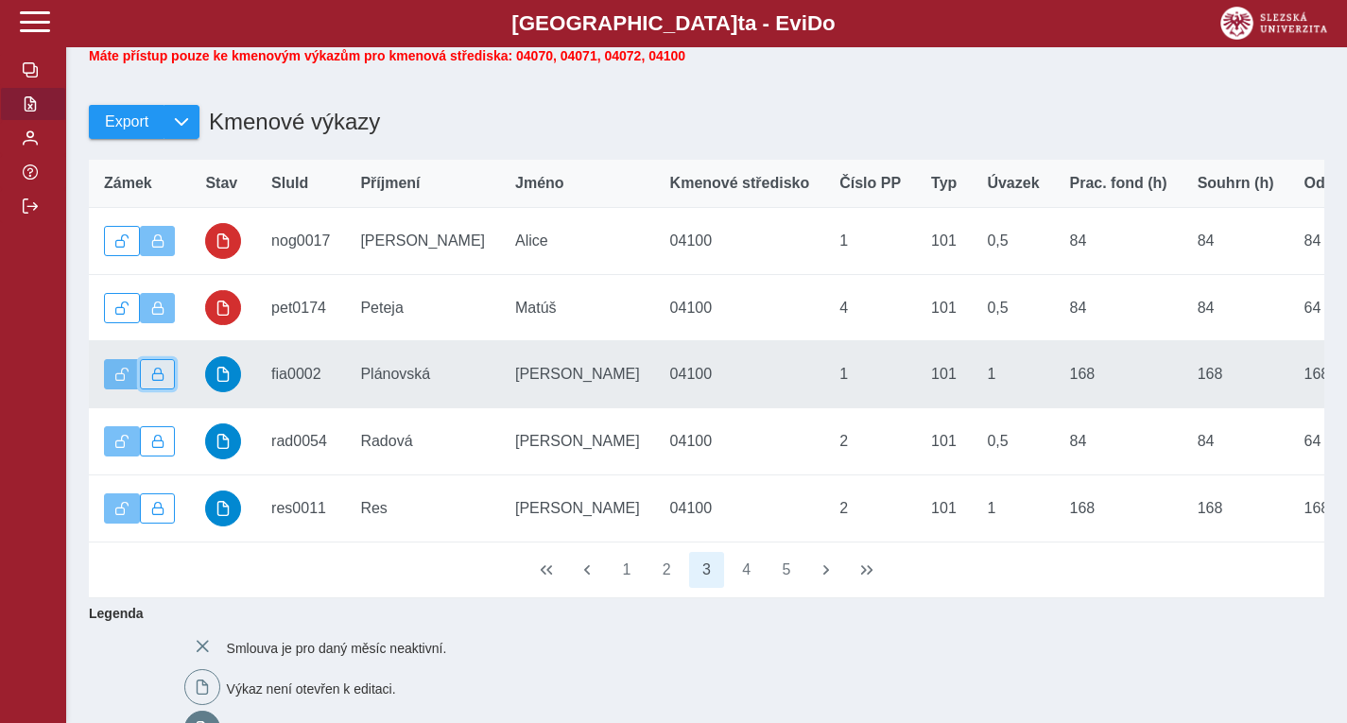
click at [168, 389] on button "button" at bounding box center [158, 374] width 36 height 30
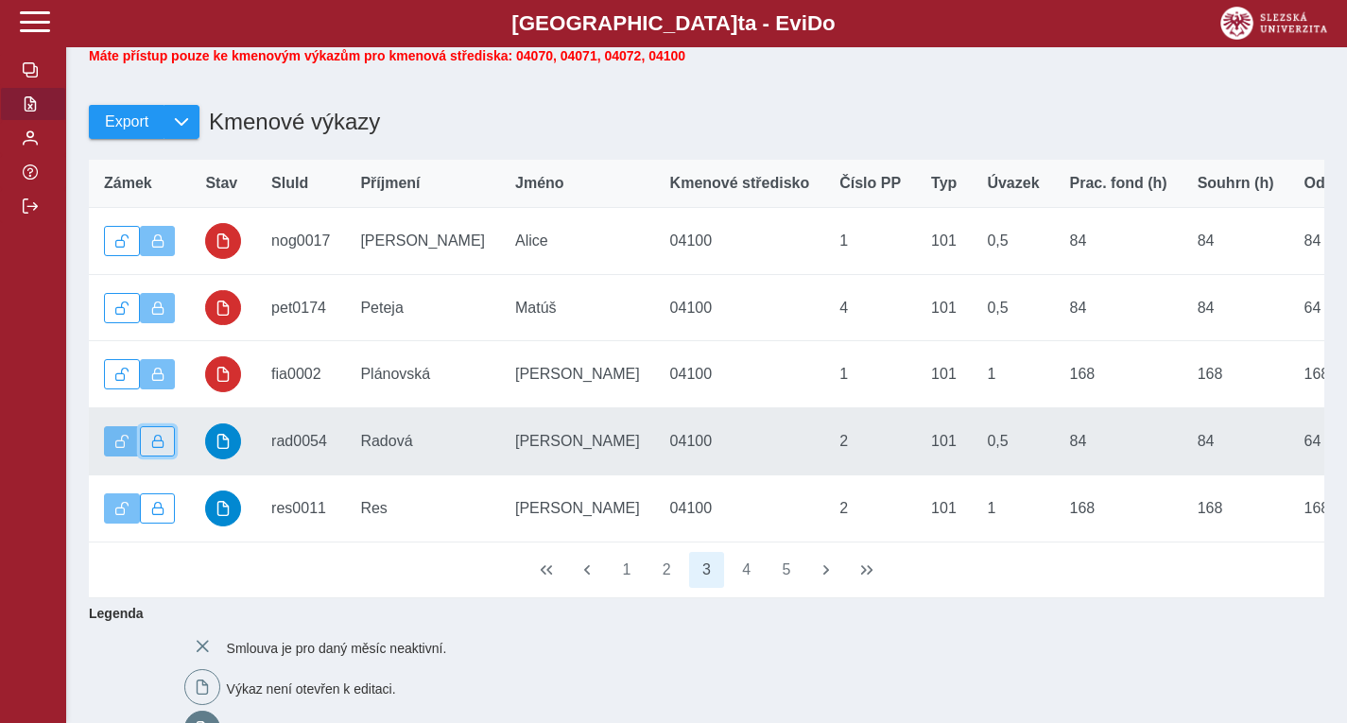
click at [164, 452] on button "button" at bounding box center [158, 441] width 36 height 30
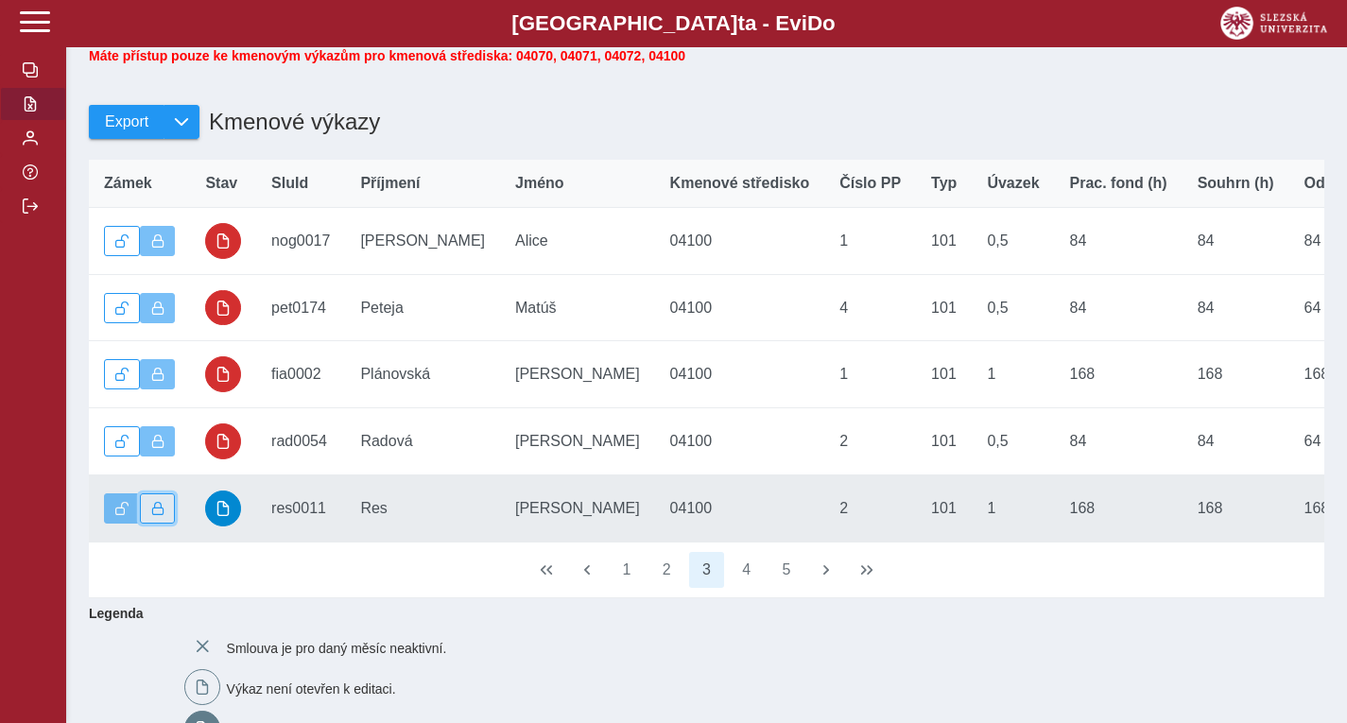
click at [171, 521] on button "button" at bounding box center [158, 508] width 36 height 30
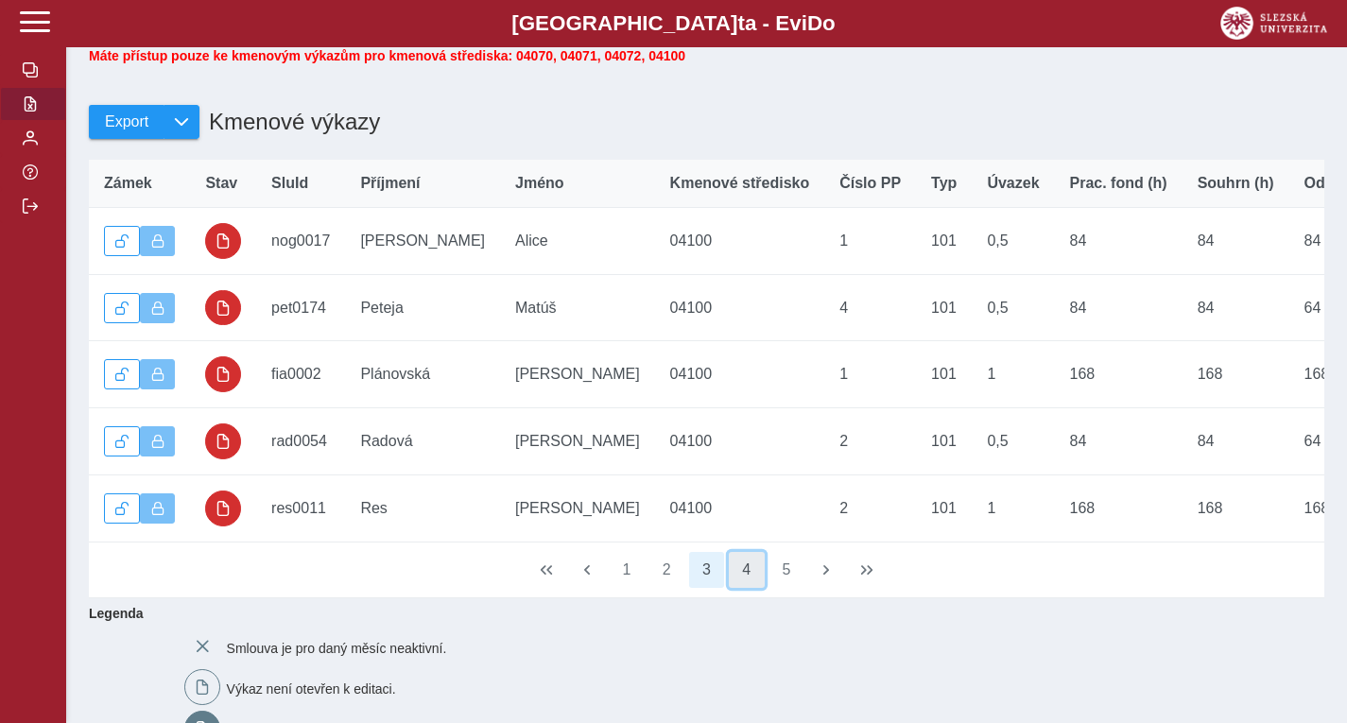
click at [746, 588] on button "4" at bounding box center [747, 570] width 36 height 36
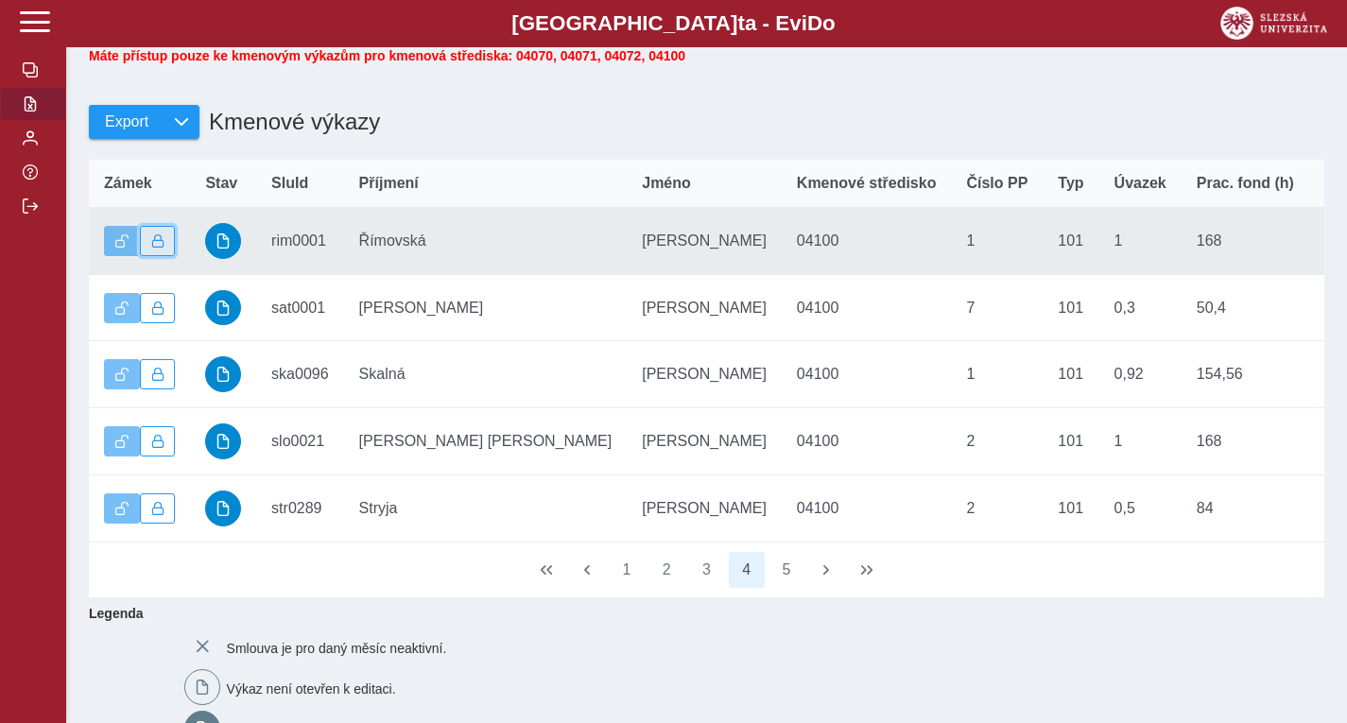
click at [163, 248] on span "button" at bounding box center [157, 240] width 13 height 13
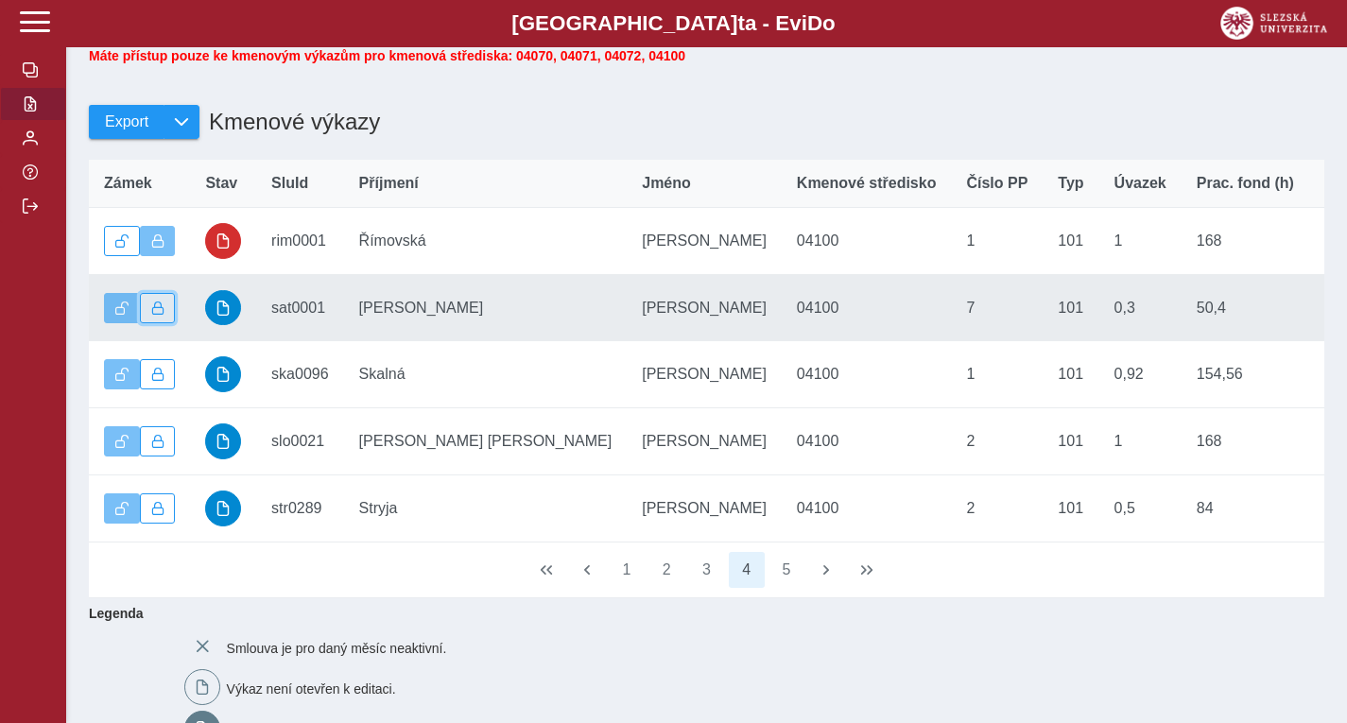
drag, startPoint x: 163, startPoint y: 312, endPoint x: 163, endPoint y: 325, distance: 13.3
click at [163, 313] on button "button" at bounding box center [158, 308] width 36 height 30
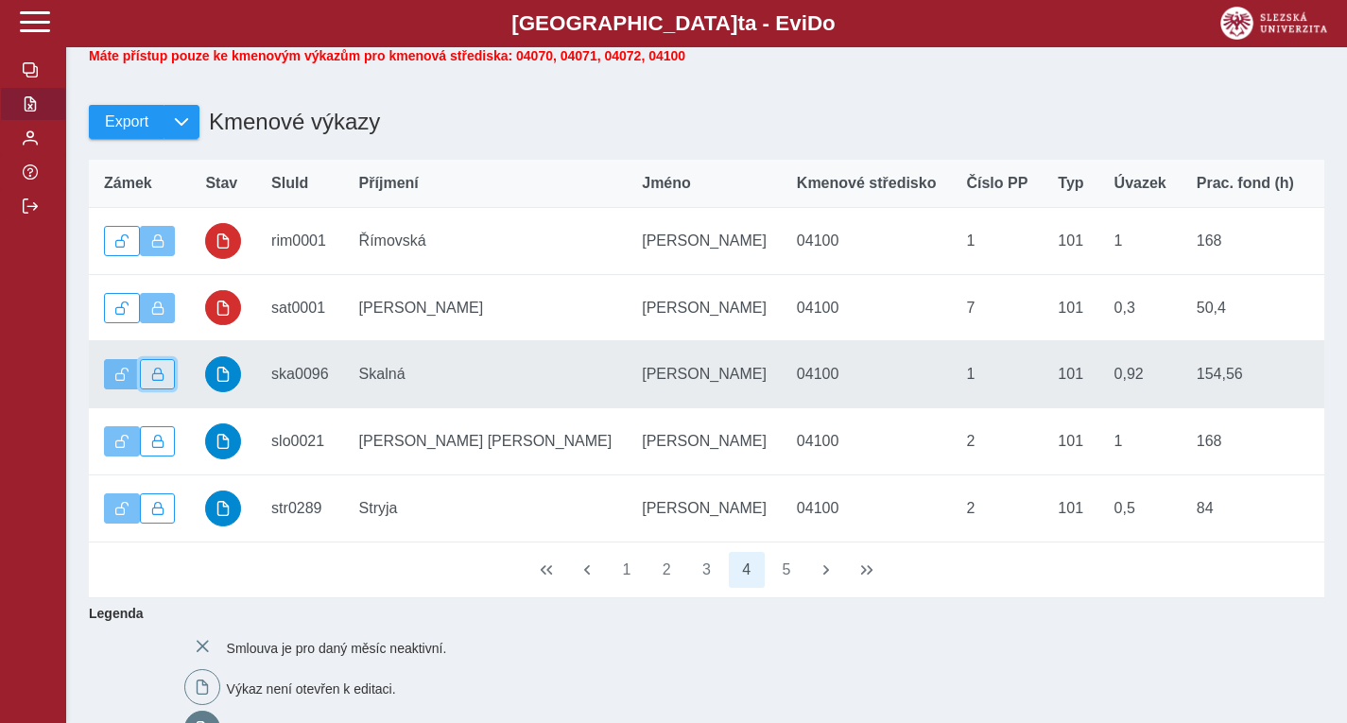
click at [162, 381] on span "button" at bounding box center [157, 374] width 13 height 13
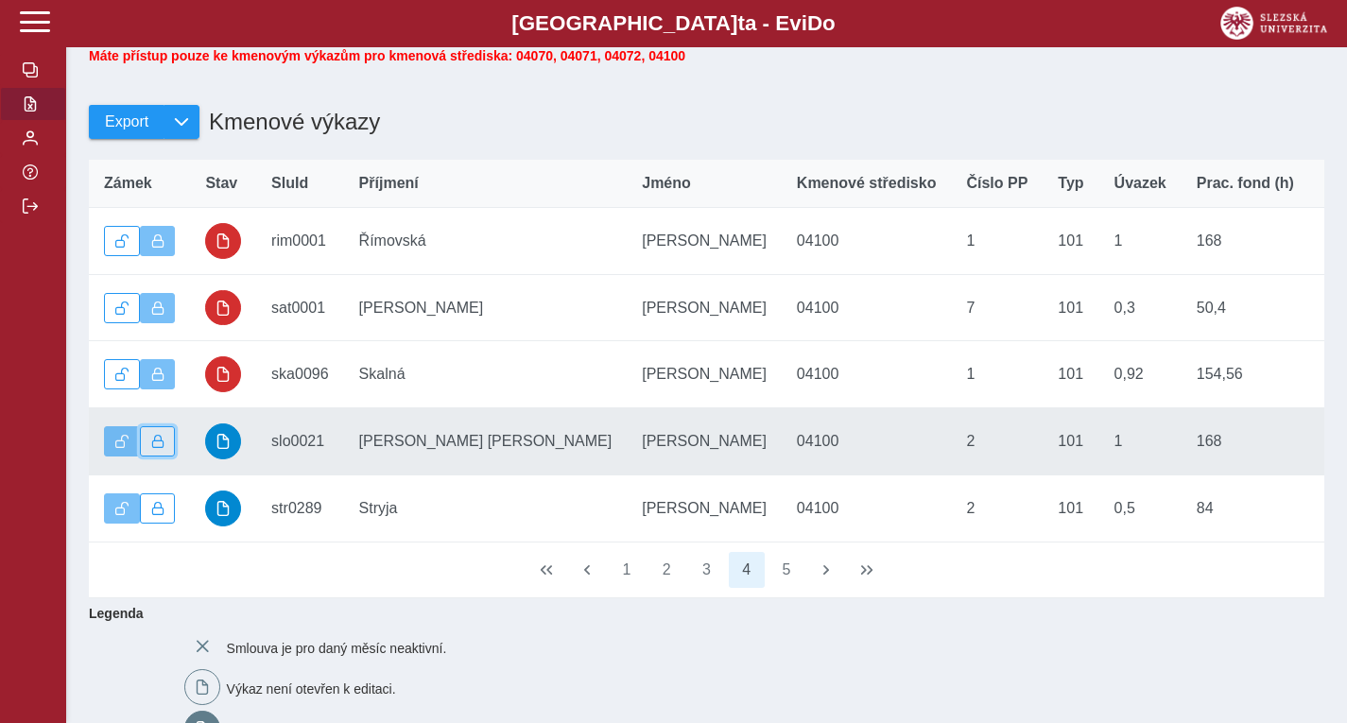
click at [167, 438] on button "button" at bounding box center [158, 441] width 36 height 30
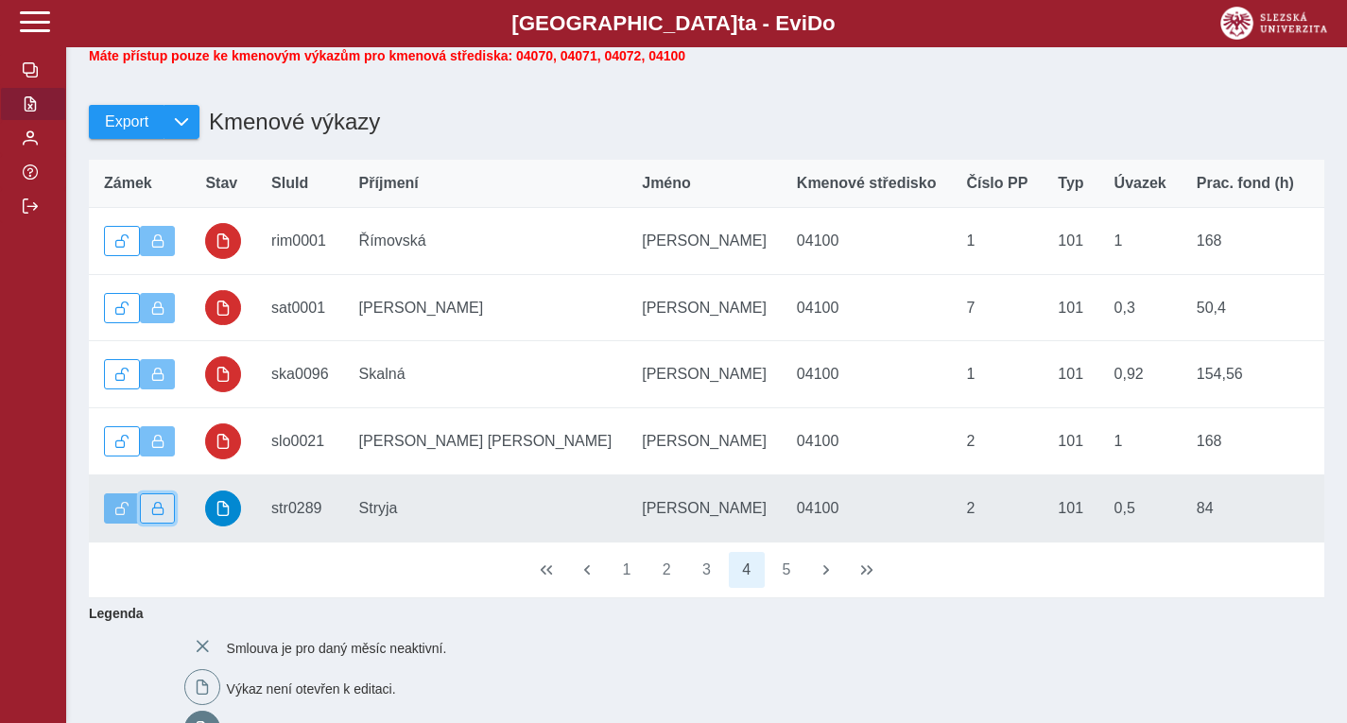
click at [163, 515] on span "button" at bounding box center [157, 508] width 13 height 13
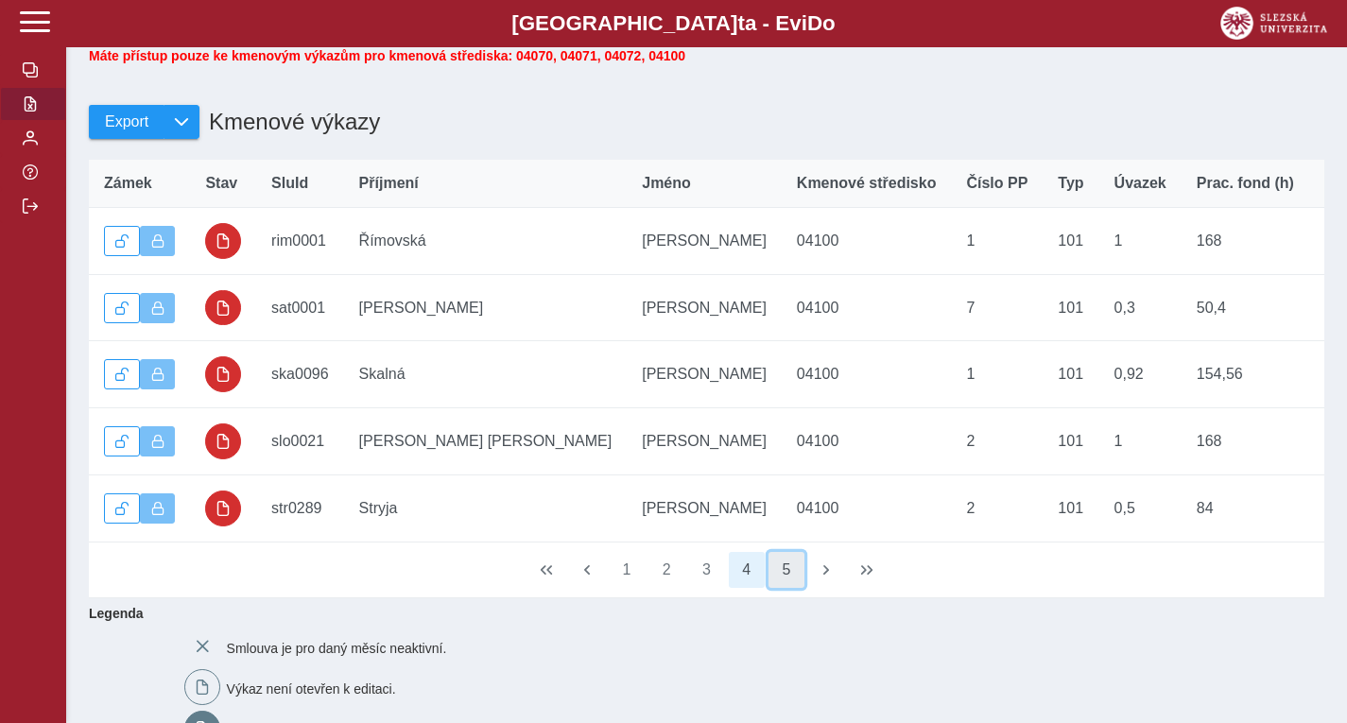
click at [776, 588] on button "5" at bounding box center [786, 570] width 36 height 36
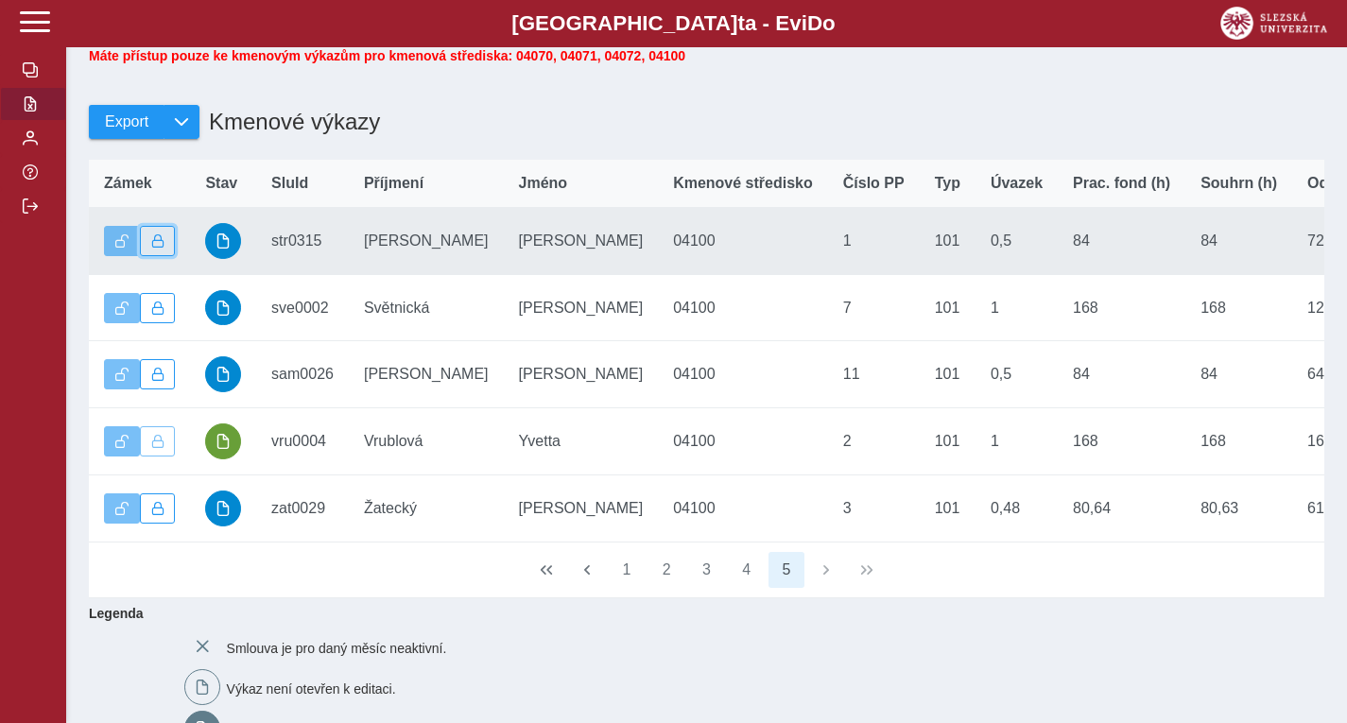
click at [170, 254] on button "button" at bounding box center [158, 241] width 36 height 30
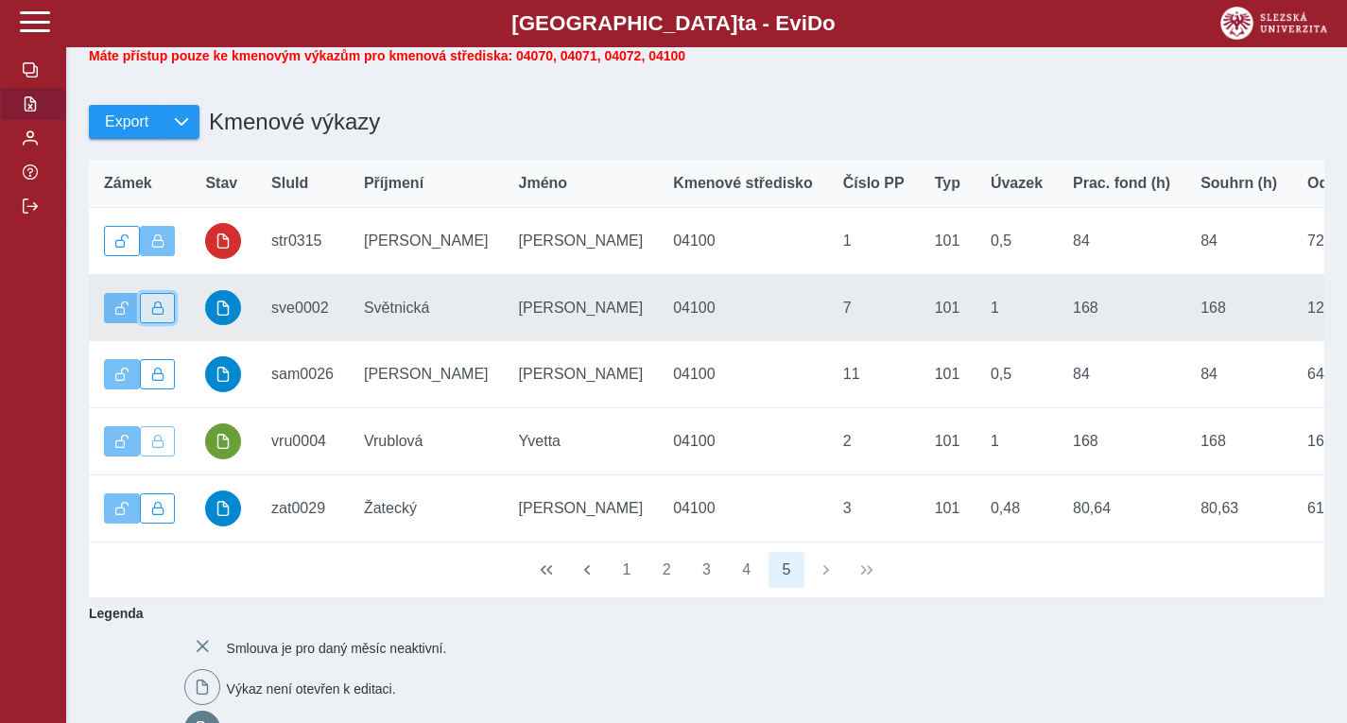
click at [161, 315] on span "button" at bounding box center [157, 307] width 13 height 13
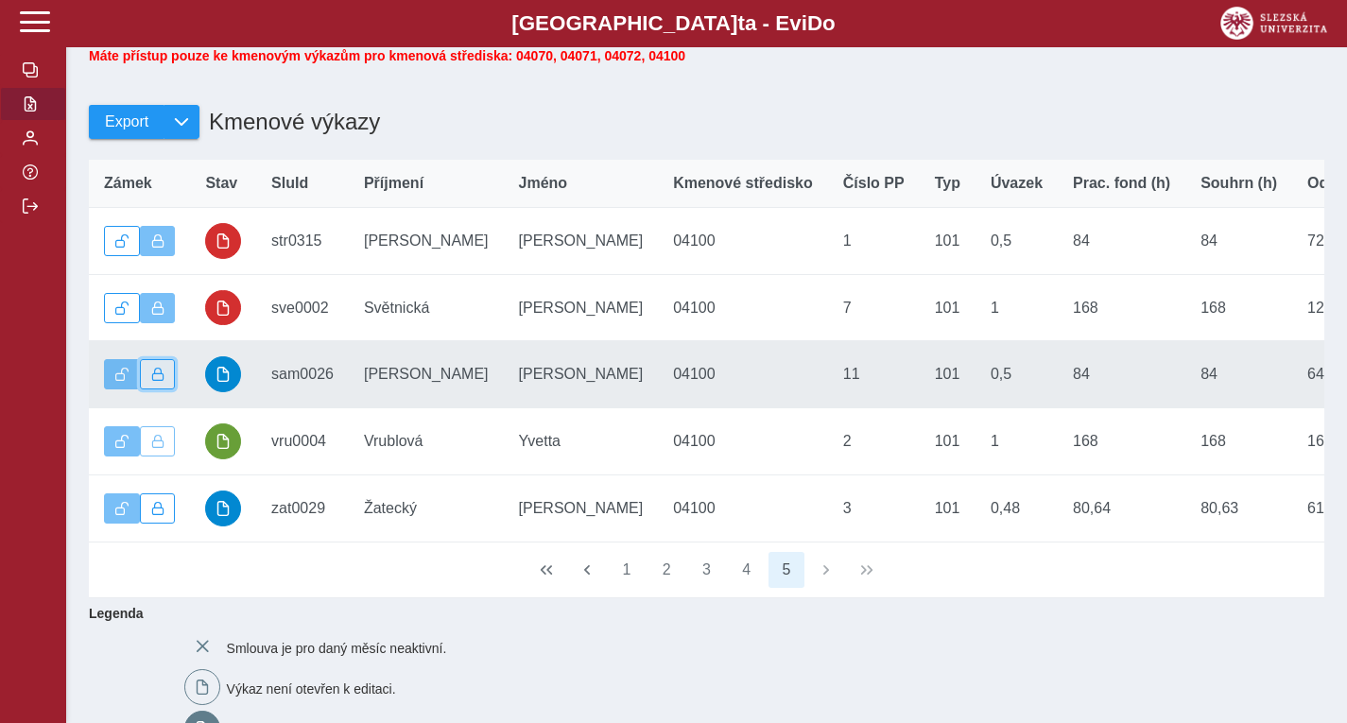
click at [157, 381] on span "button" at bounding box center [157, 374] width 13 height 13
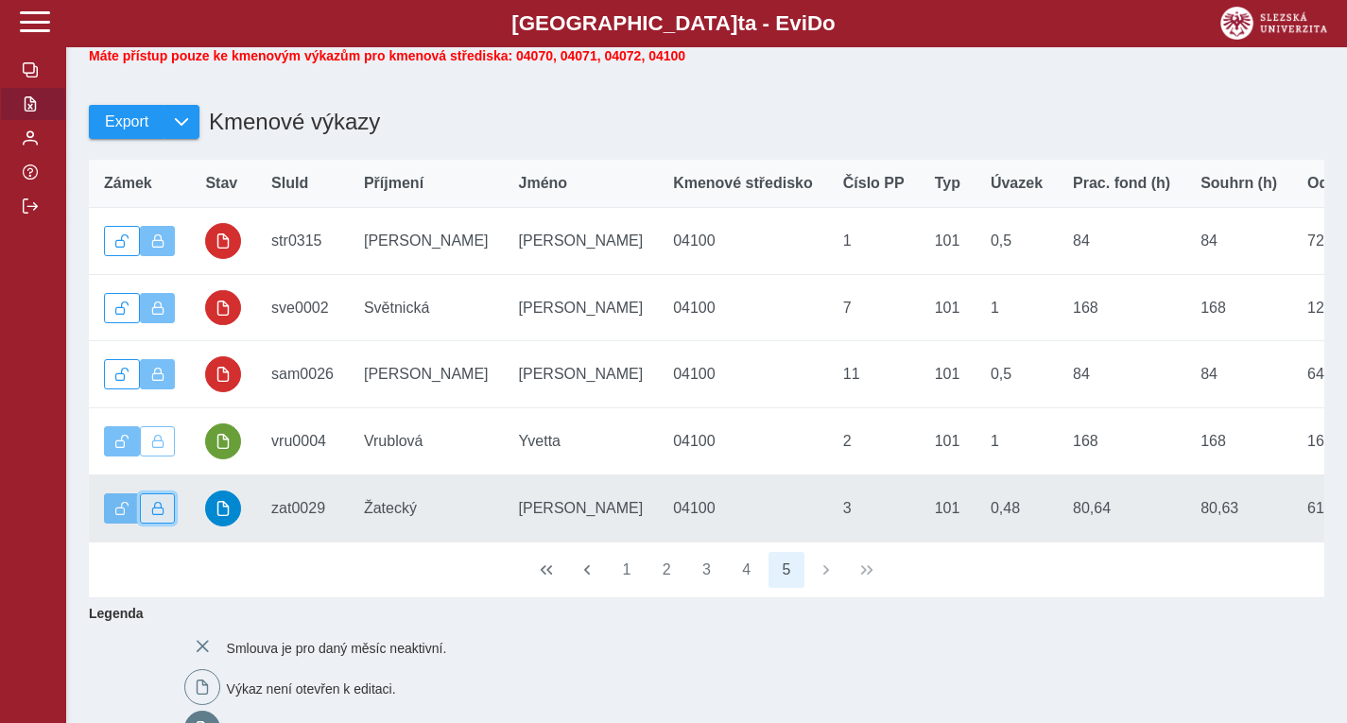
click at [159, 515] on span "button" at bounding box center [157, 508] width 13 height 13
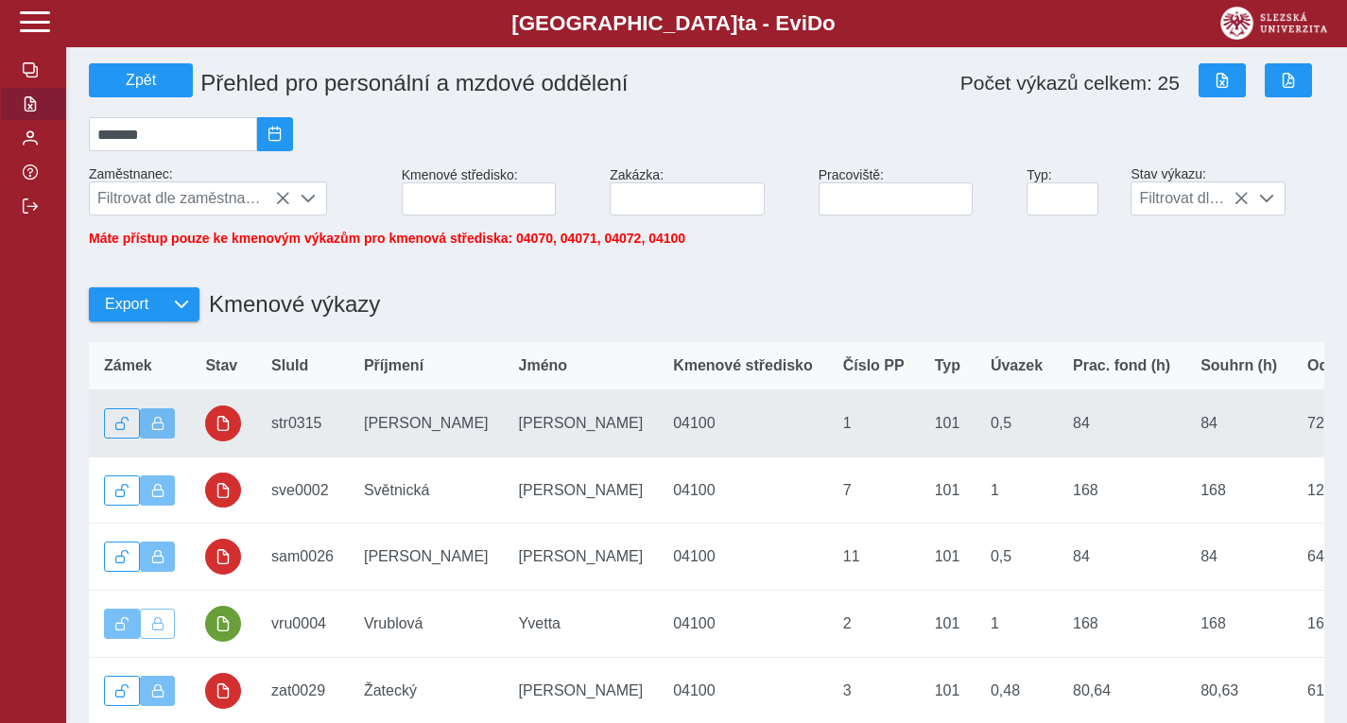
scroll to position [0, 0]
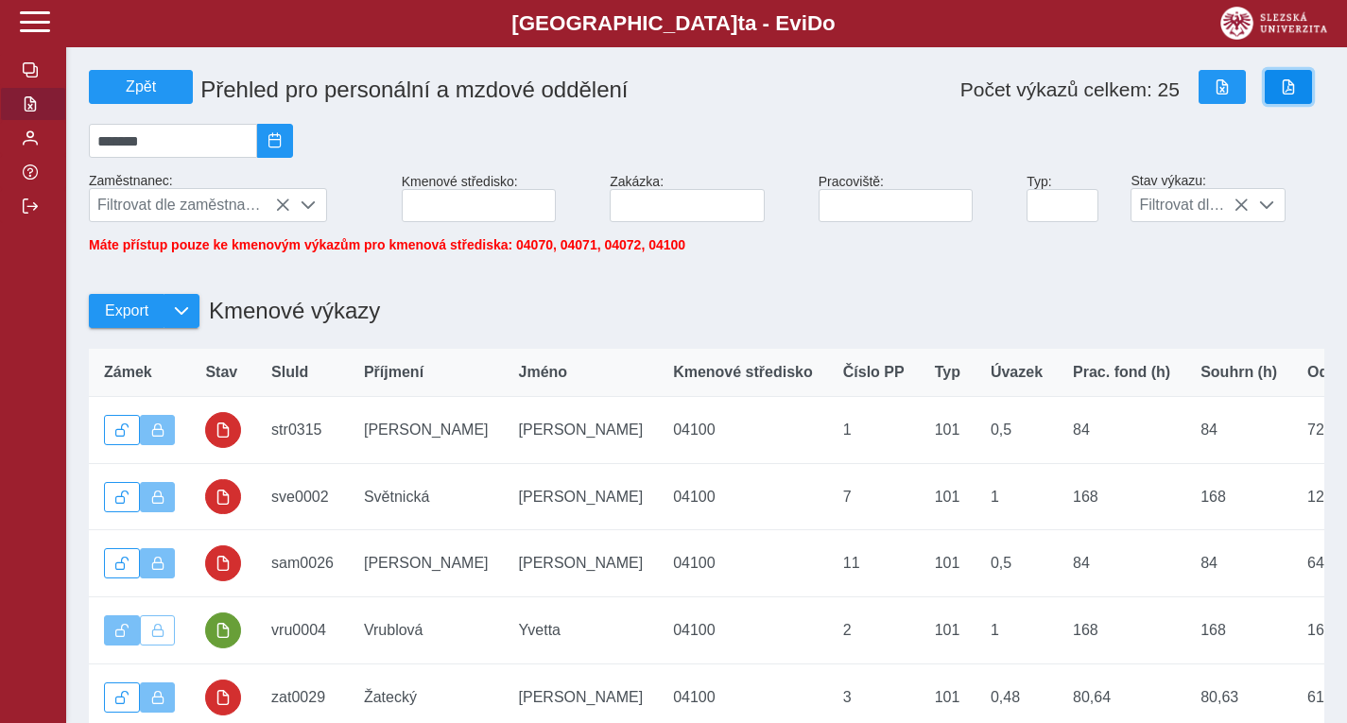
click at [1286, 98] on button "button" at bounding box center [1287, 87] width 47 height 34
